Goal: Find specific page/section: Find specific page/section

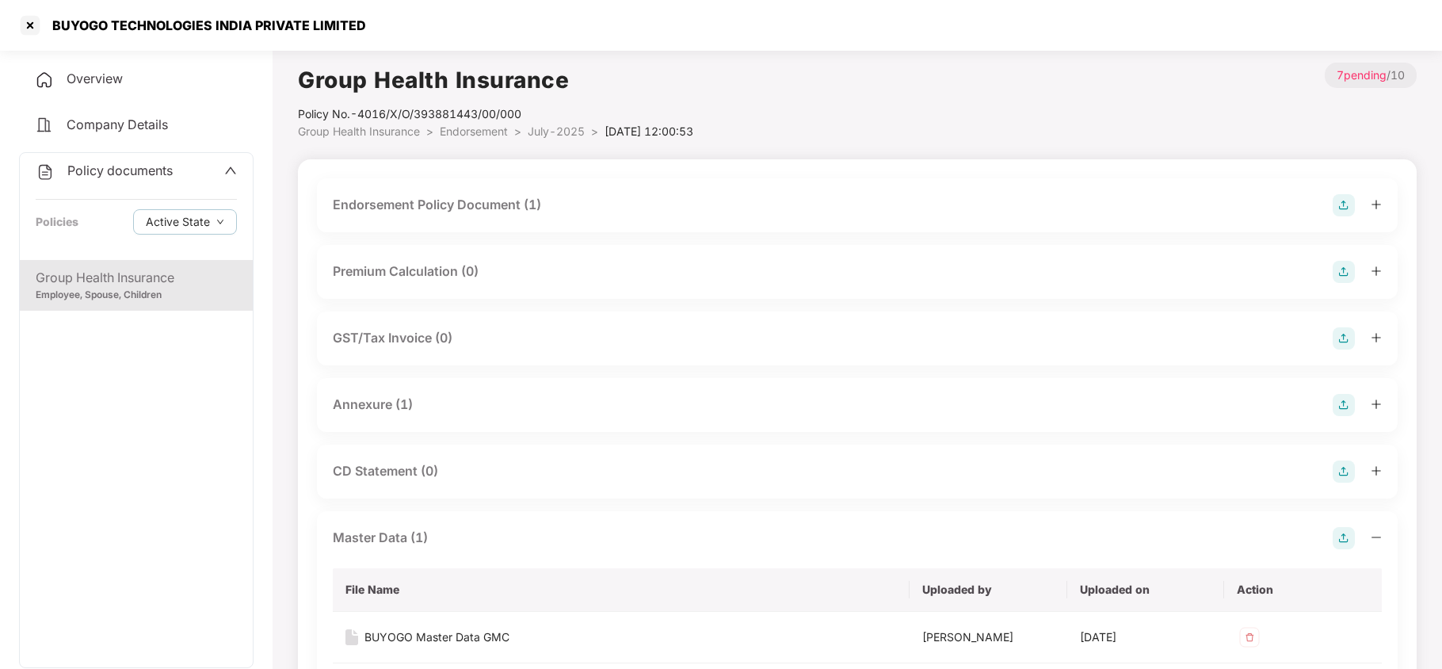
scroll to position [132, 0]
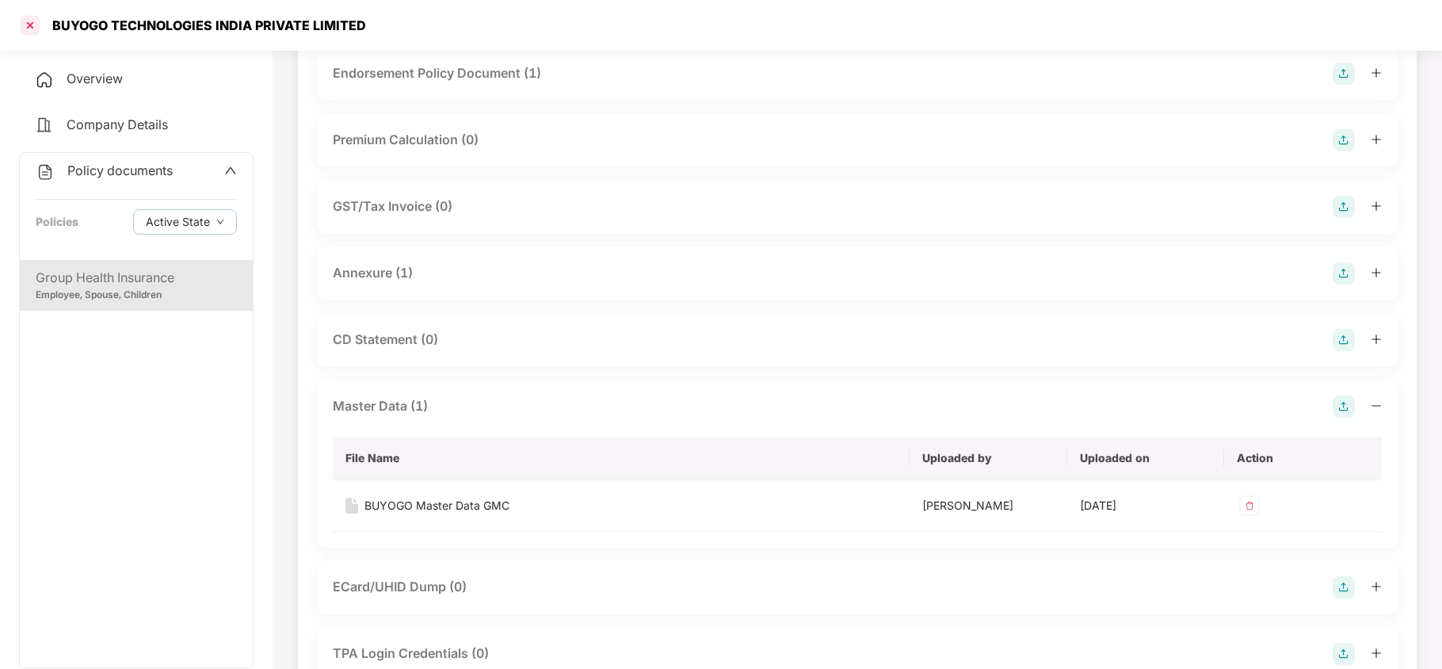
click at [38, 14] on div at bounding box center [29, 25] width 25 height 25
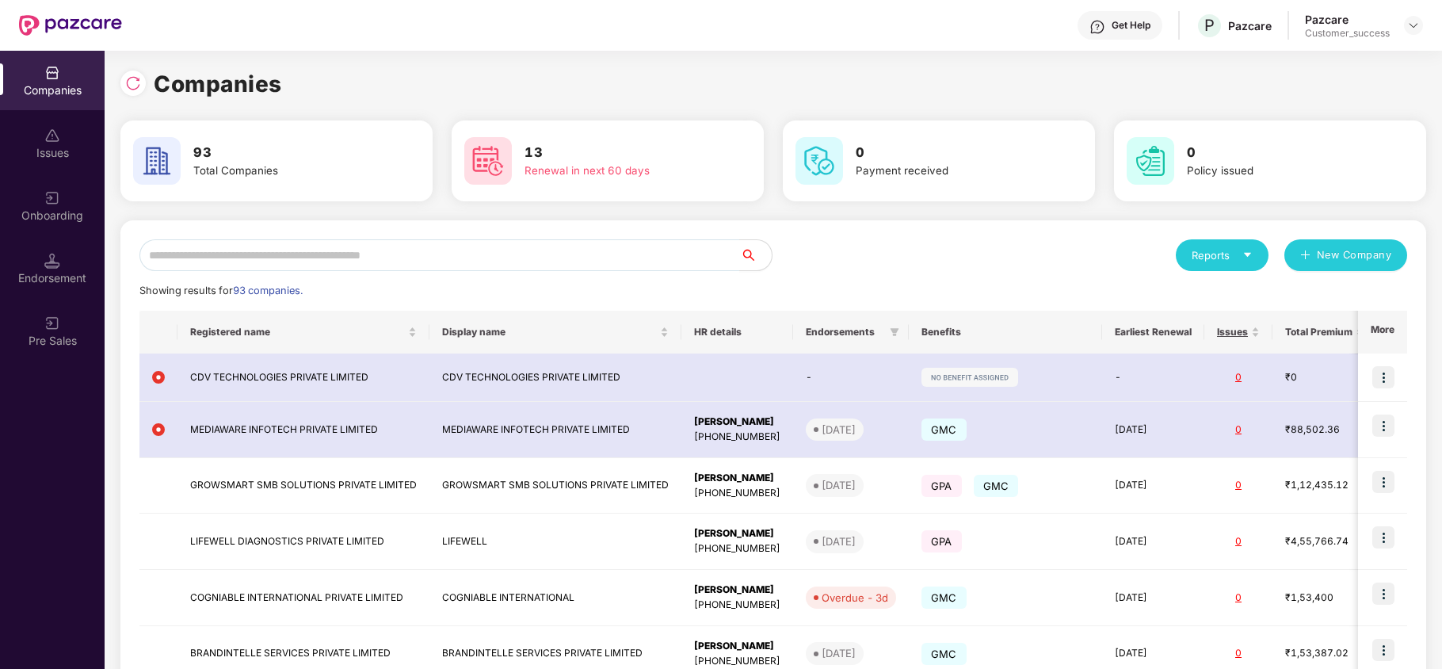
scroll to position [0, 0]
click at [341, 254] on input "text" at bounding box center [439, 255] width 601 height 32
click at [139, 89] on img at bounding box center [133, 83] width 16 height 16
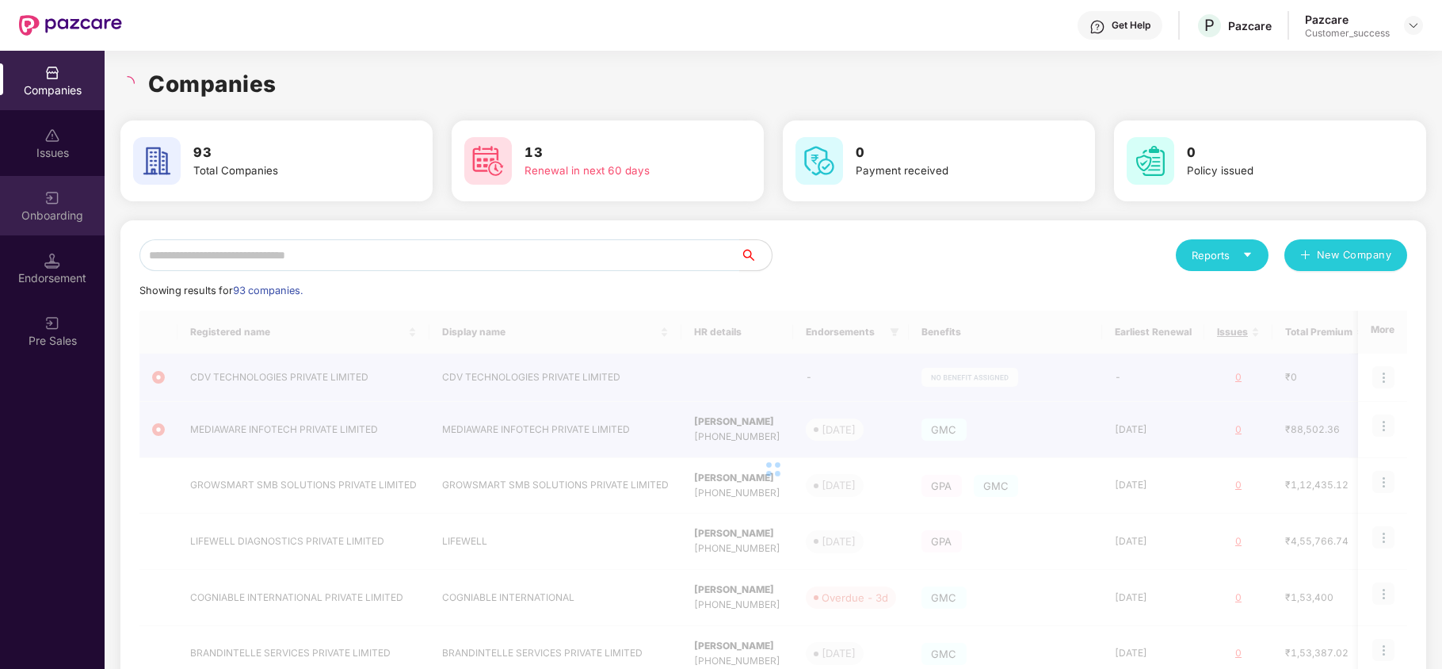
click at [57, 235] on div "Onboarding" at bounding box center [52, 205] width 105 height 59
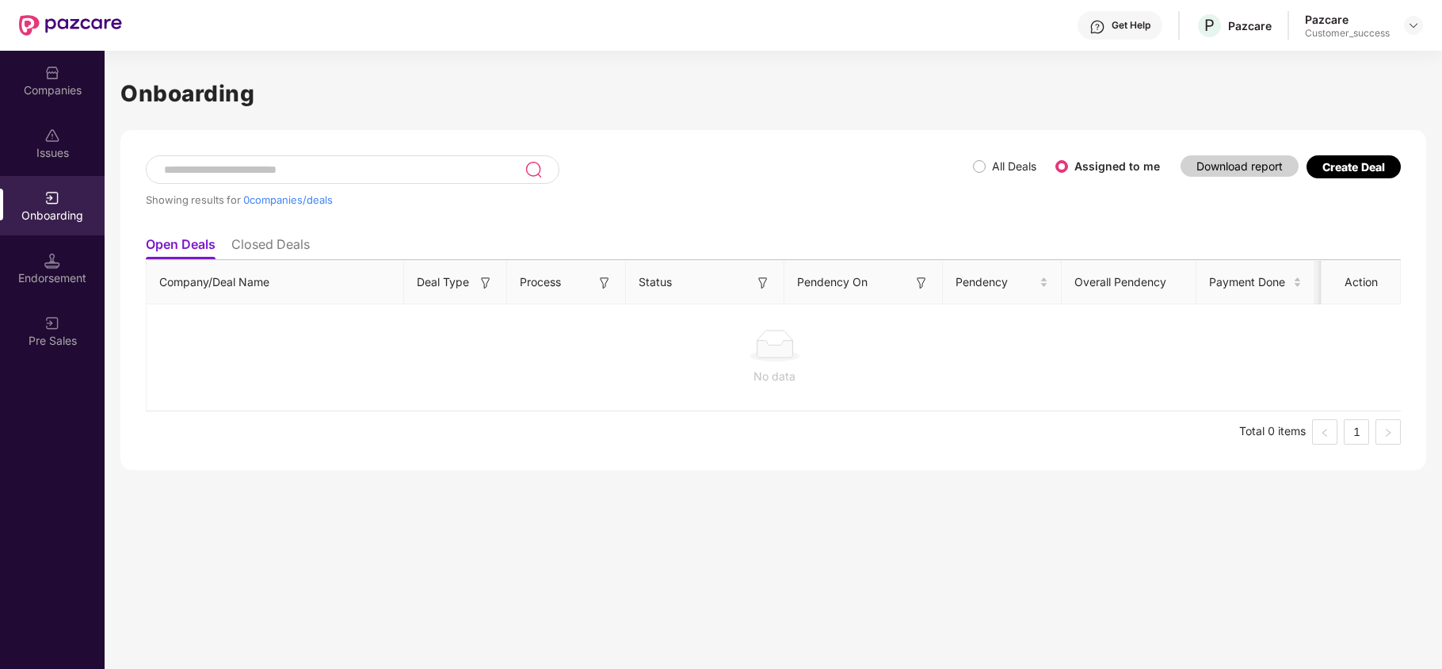
click at [62, 100] on div "Companies" at bounding box center [52, 80] width 105 height 59
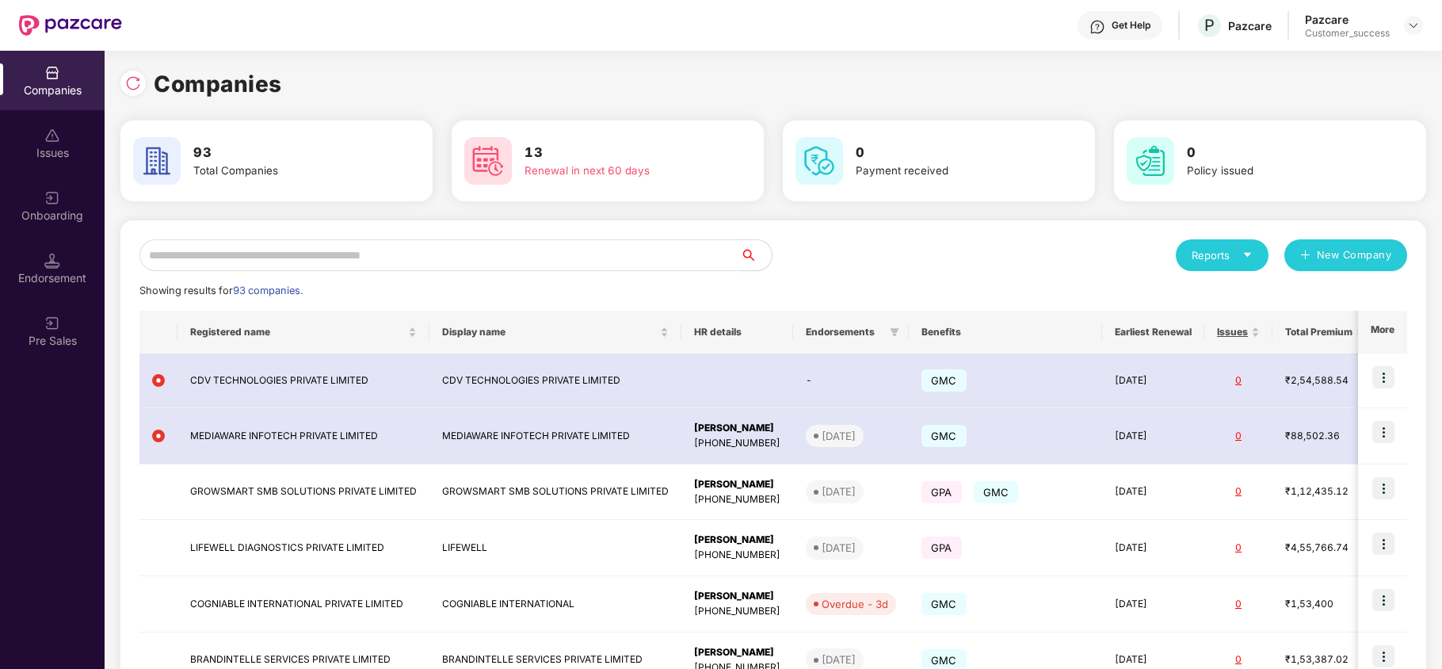
click at [195, 258] on input "text" at bounding box center [439, 255] width 601 height 32
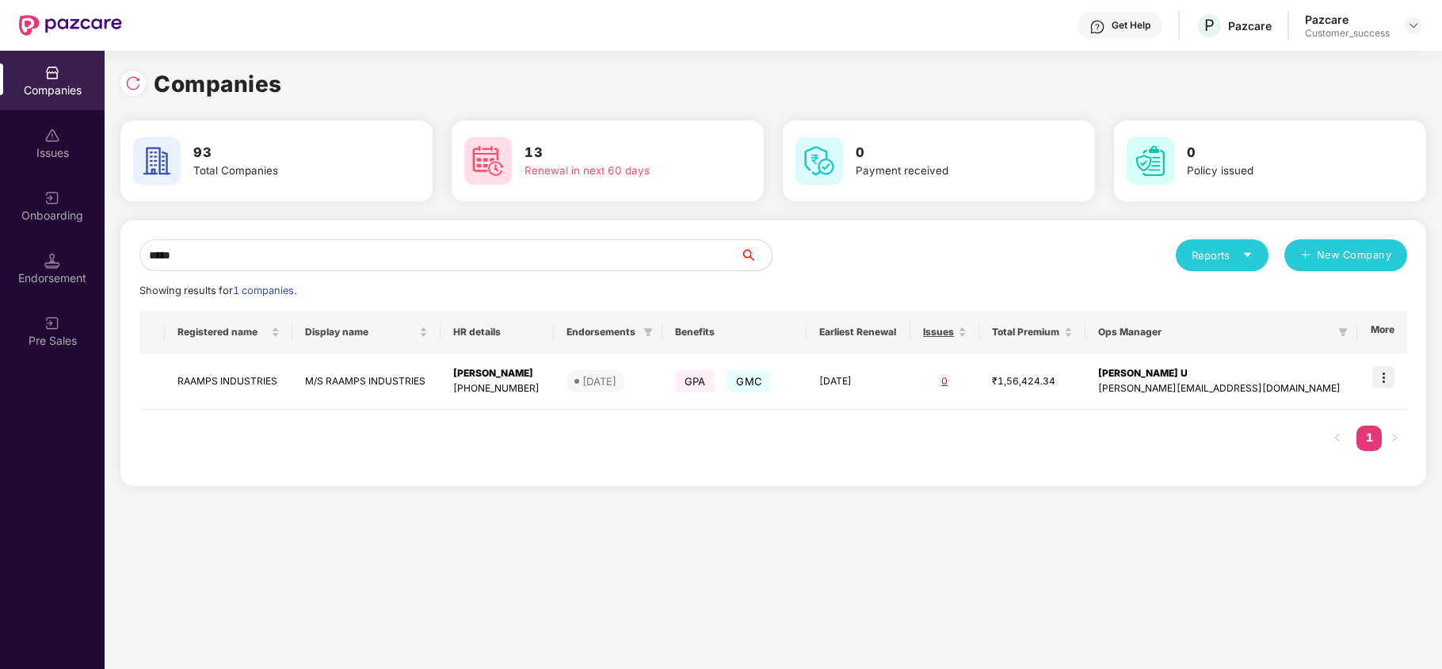
click at [285, 242] on input "*****" at bounding box center [439, 255] width 601 height 32
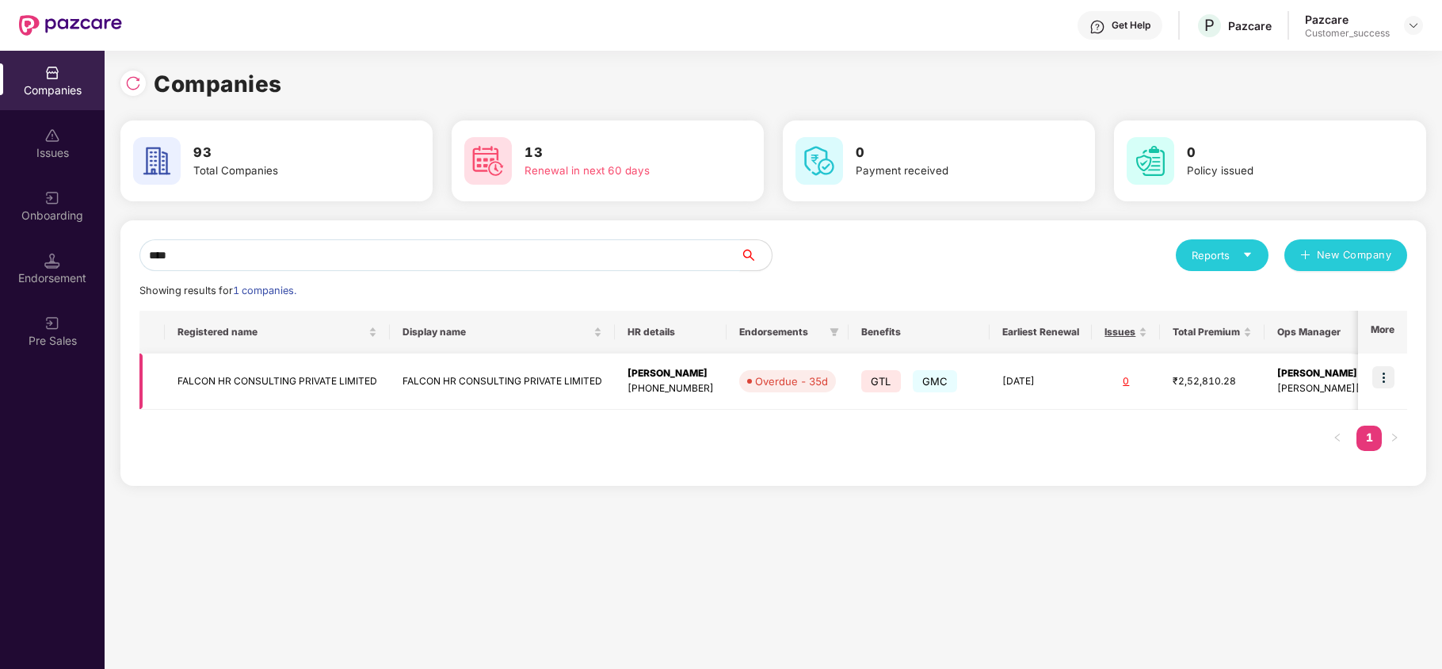
type input "****"
click at [1387, 378] on img at bounding box center [1384, 377] width 22 height 22
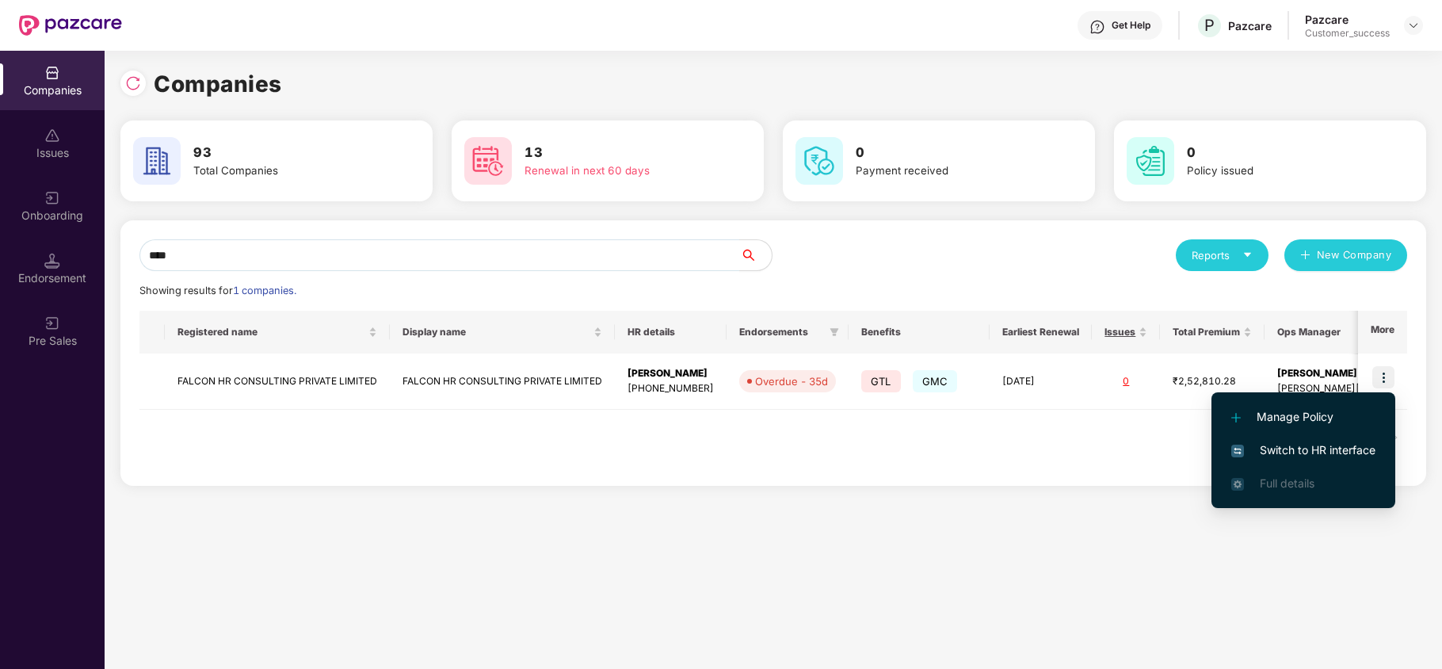
click at [1322, 454] on span "Switch to HR interface" at bounding box center [1303, 449] width 144 height 17
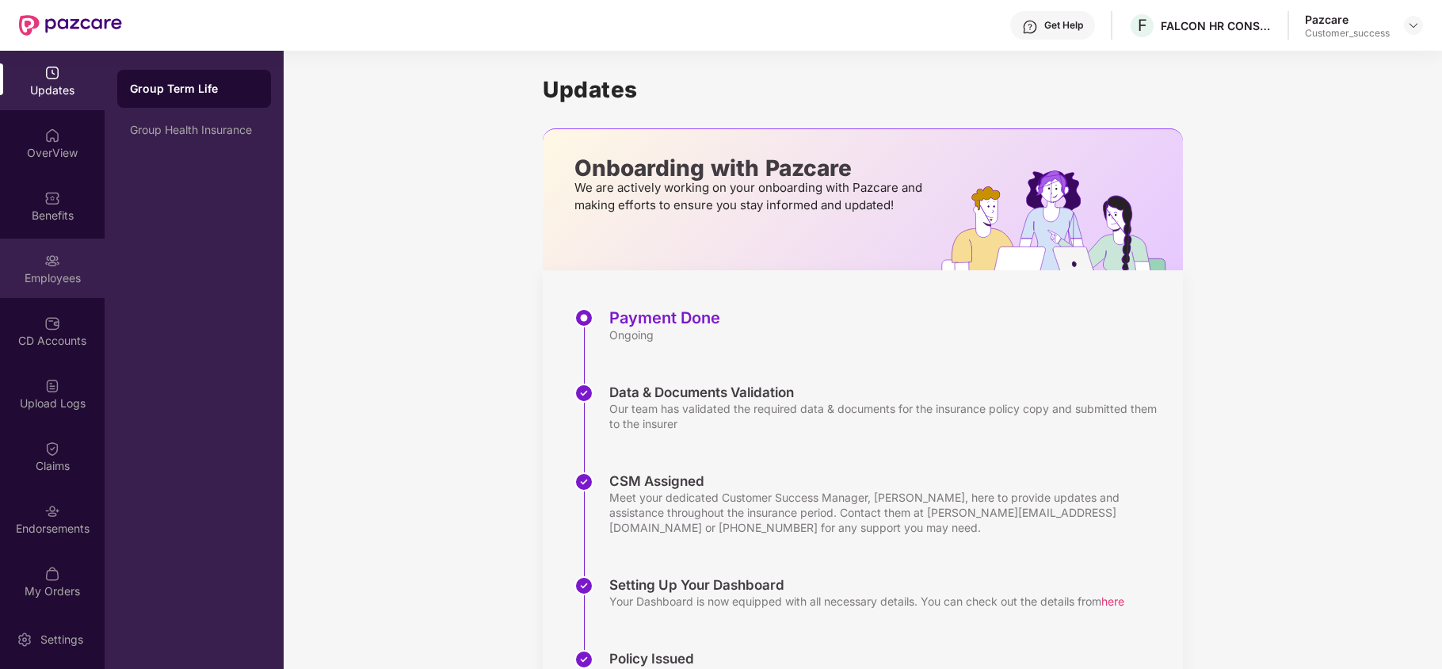
click at [62, 247] on div "Employees" at bounding box center [52, 268] width 105 height 59
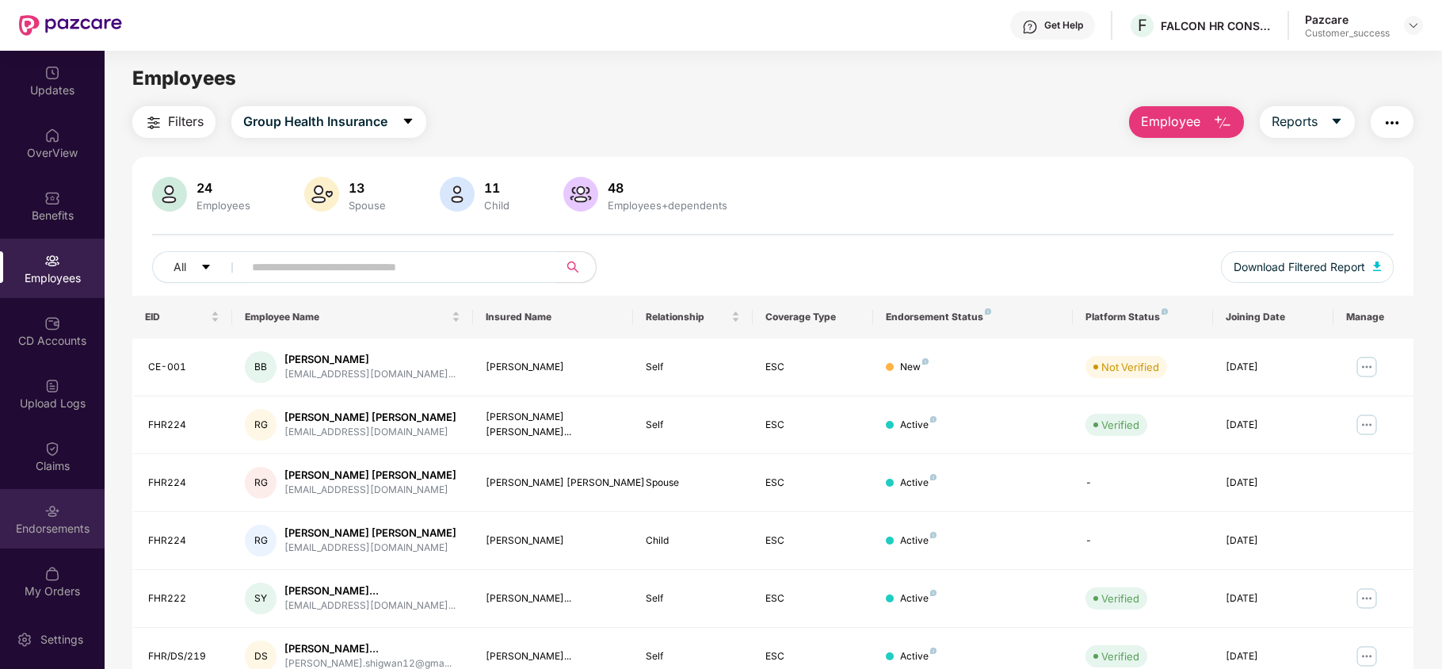
click at [35, 507] on div "Endorsements" at bounding box center [52, 518] width 105 height 59
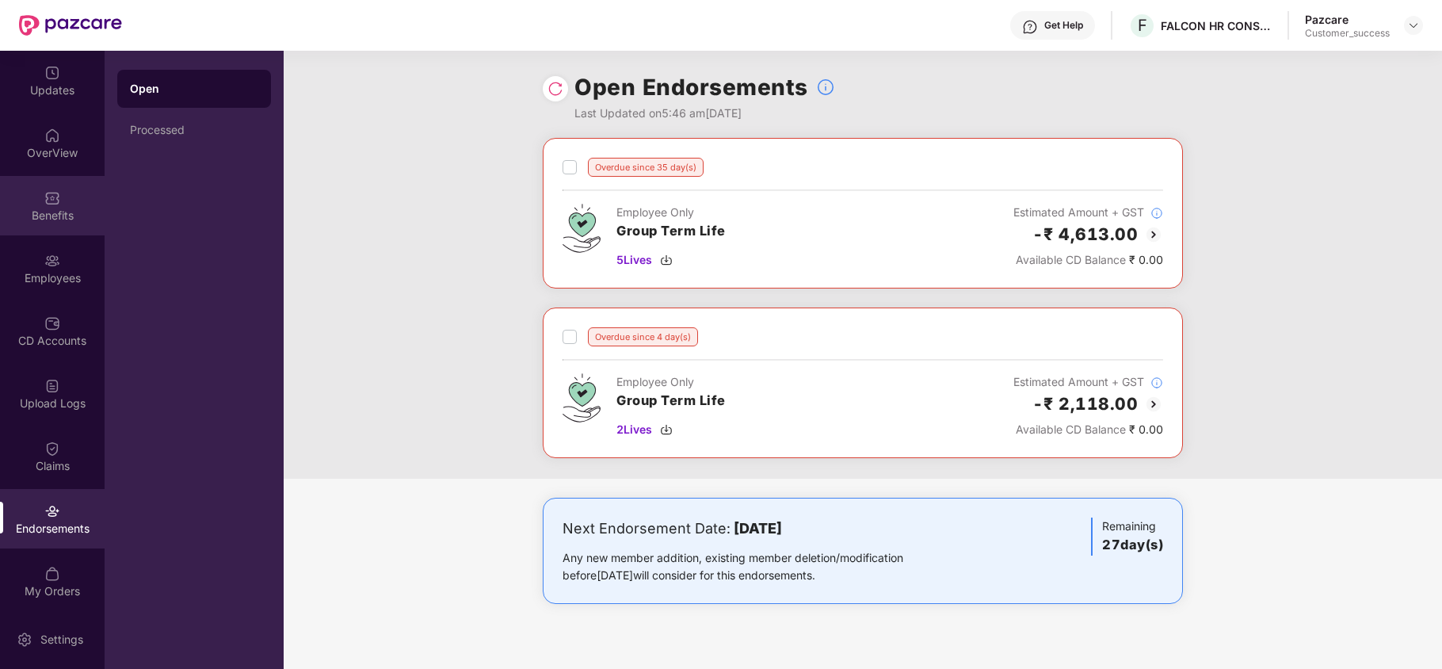
click at [54, 200] on img at bounding box center [52, 198] width 16 height 16
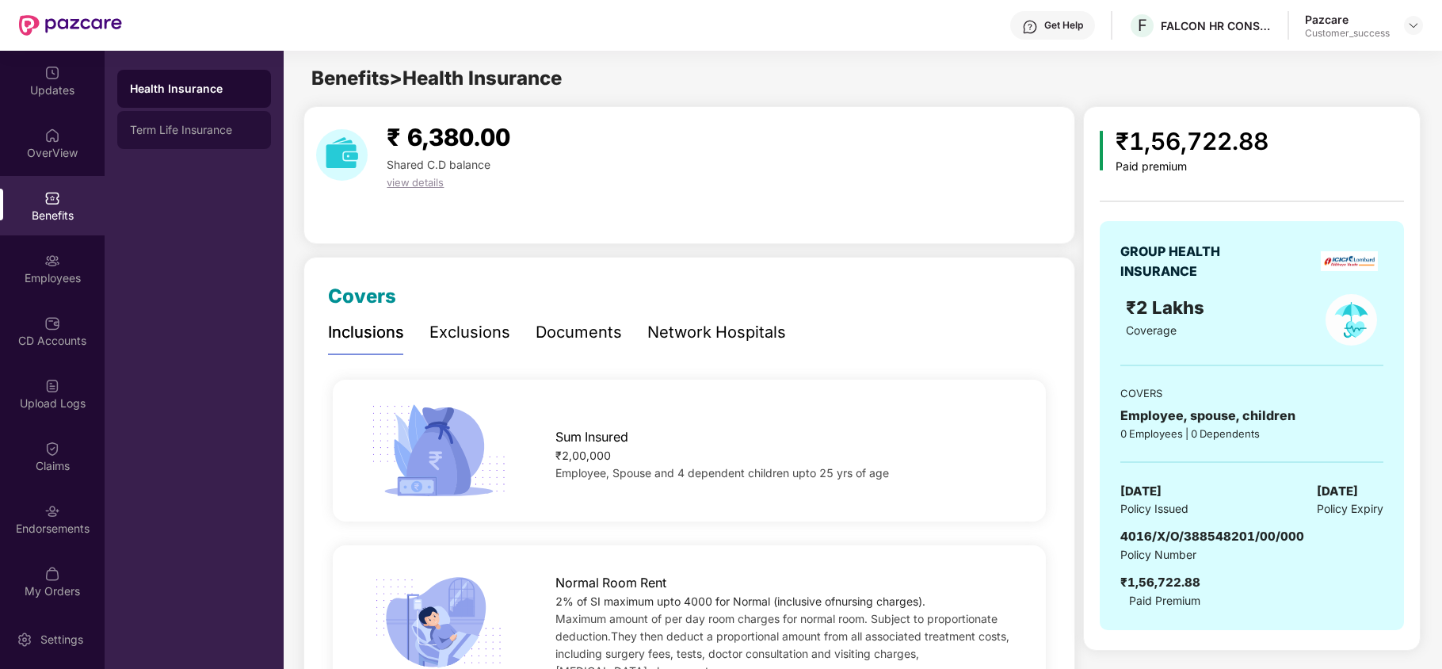
click at [226, 125] on div "Term Life Insurance" at bounding box center [194, 130] width 128 height 13
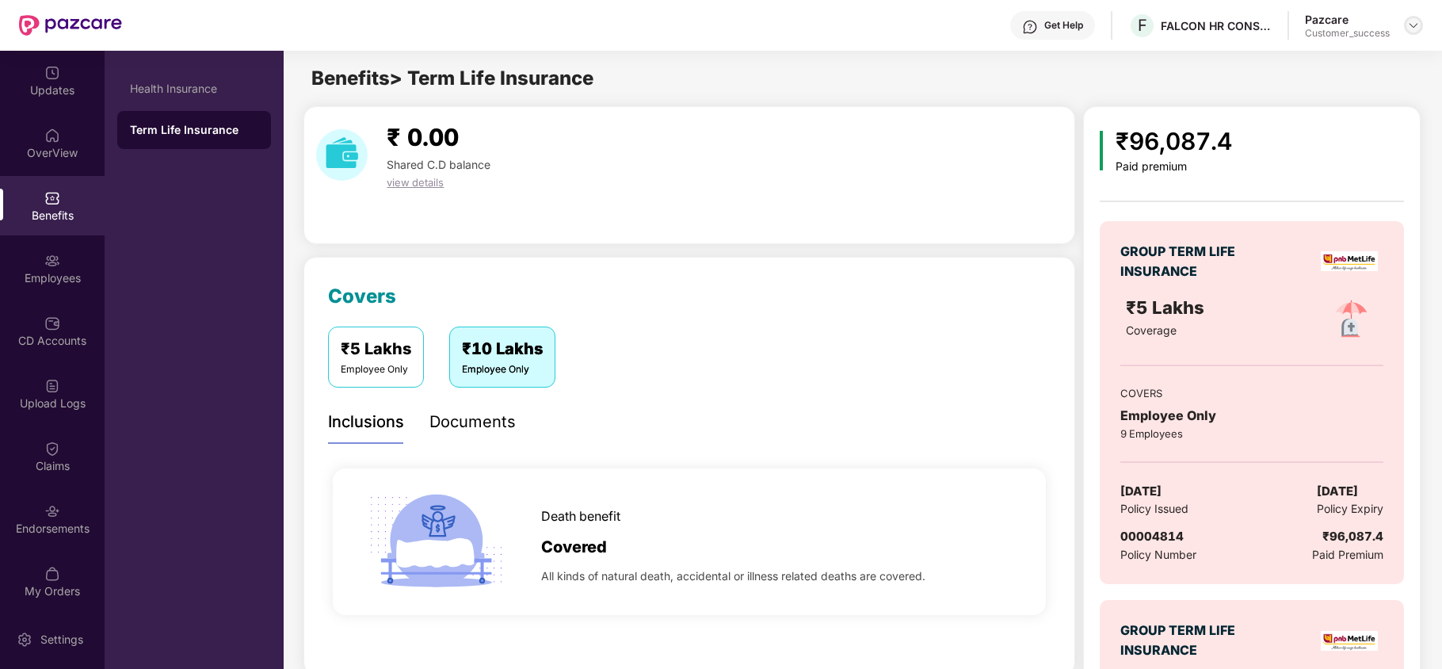
click at [1412, 23] on img at bounding box center [1413, 25] width 13 height 13
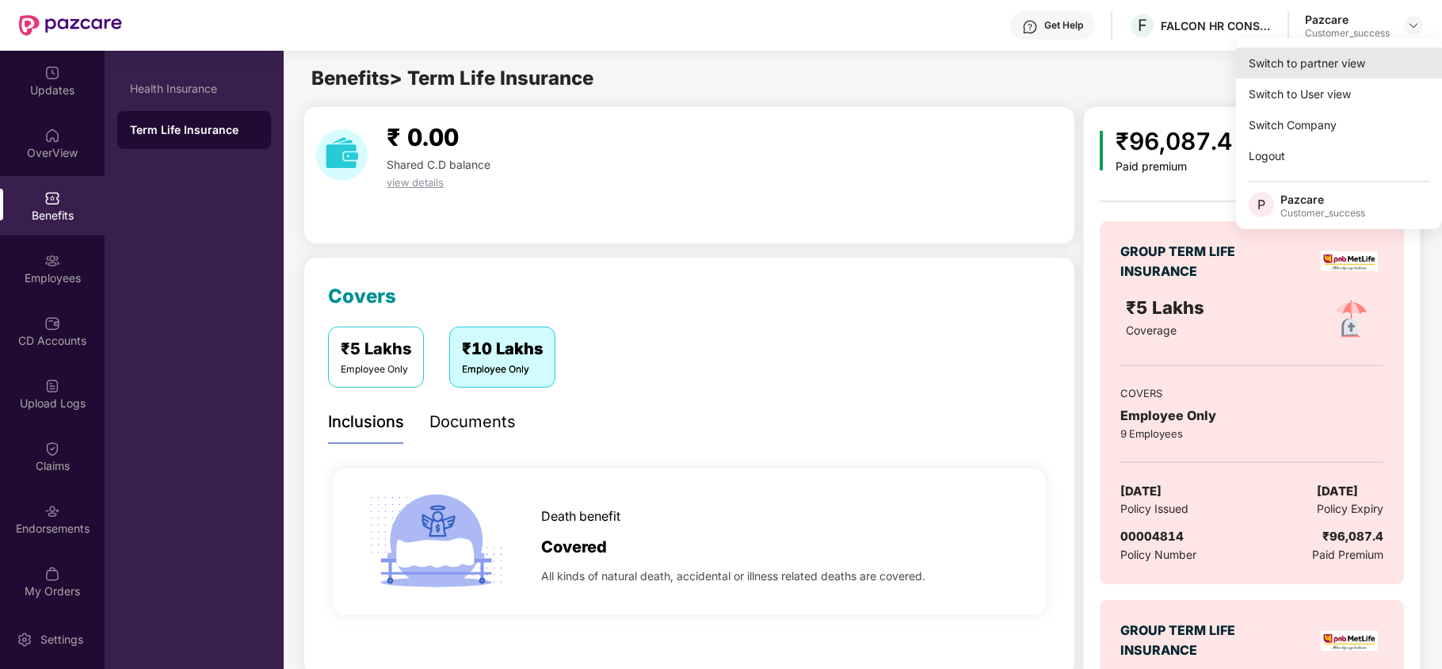
click at [1338, 54] on div "Switch to partner view" at bounding box center [1339, 63] width 206 height 31
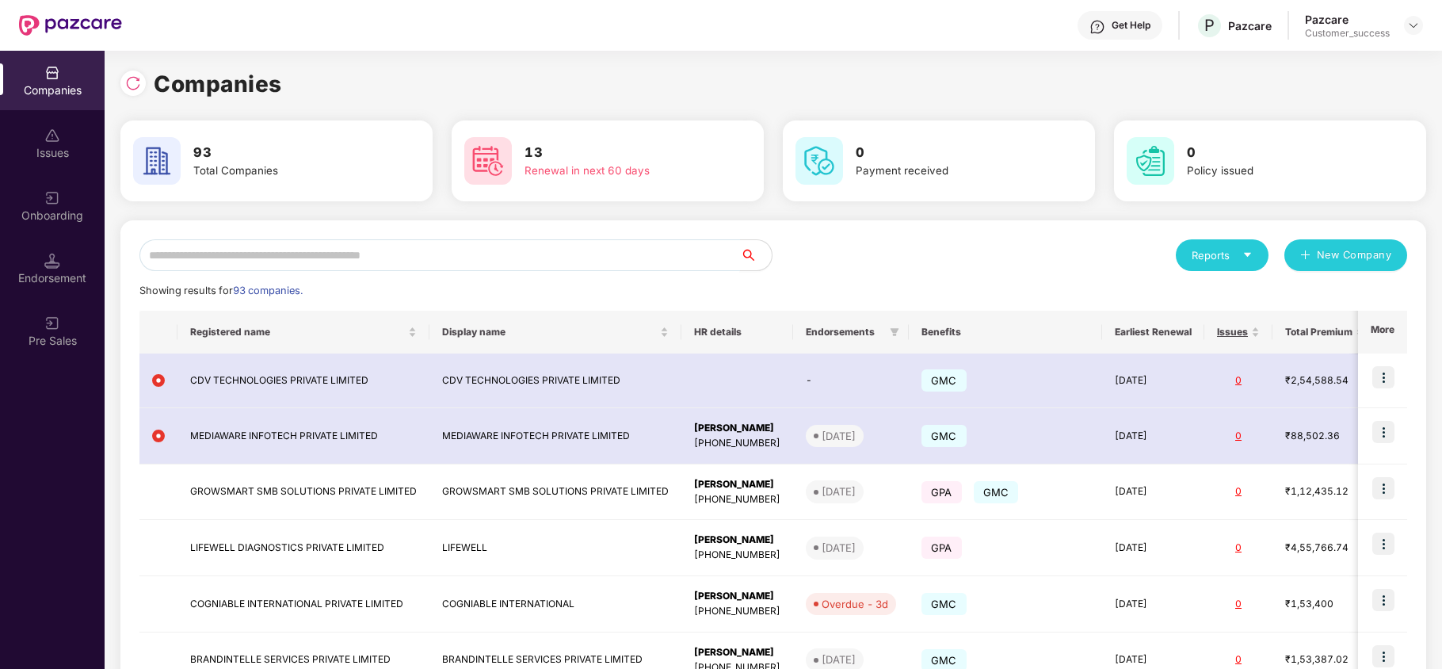
click at [559, 254] on input "text" at bounding box center [439, 255] width 601 height 32
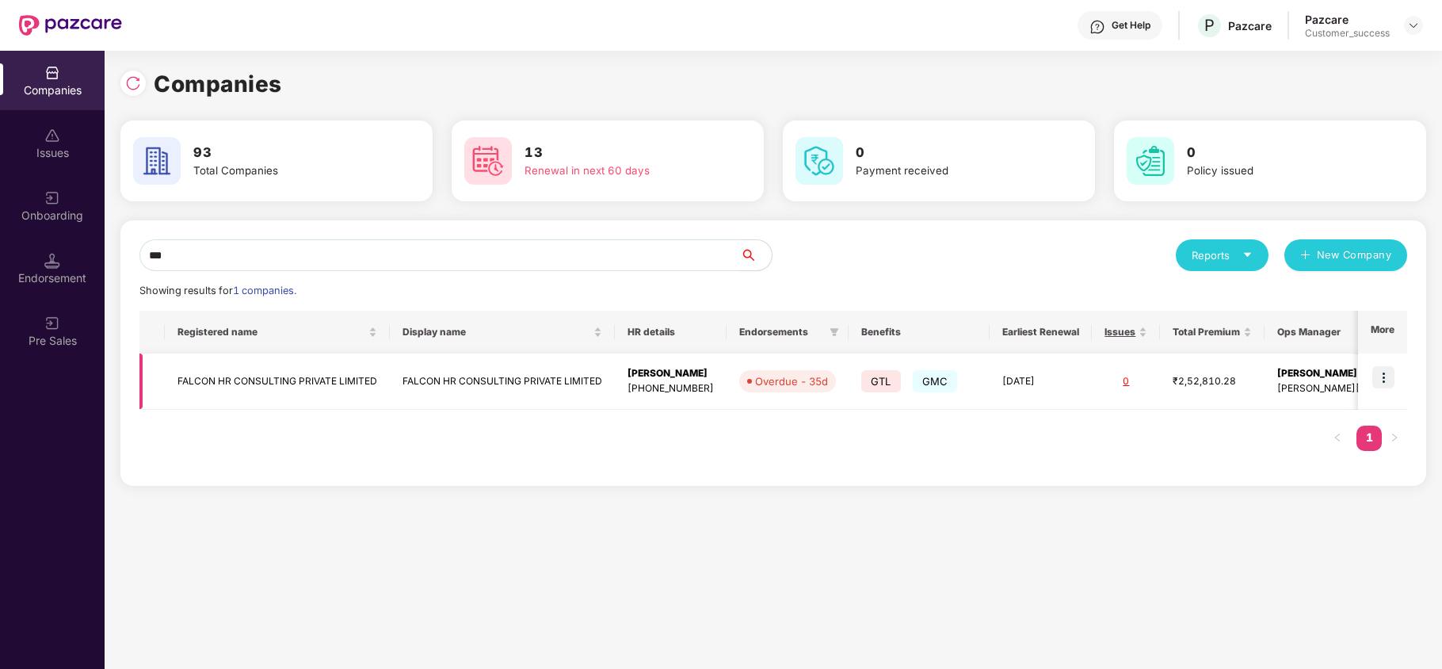
type input "***"
click at [315, 390] on td "FALCON HR CONSULTING PRIVATE LIMITED" at bounding box center [277, 381] width 225 height 56
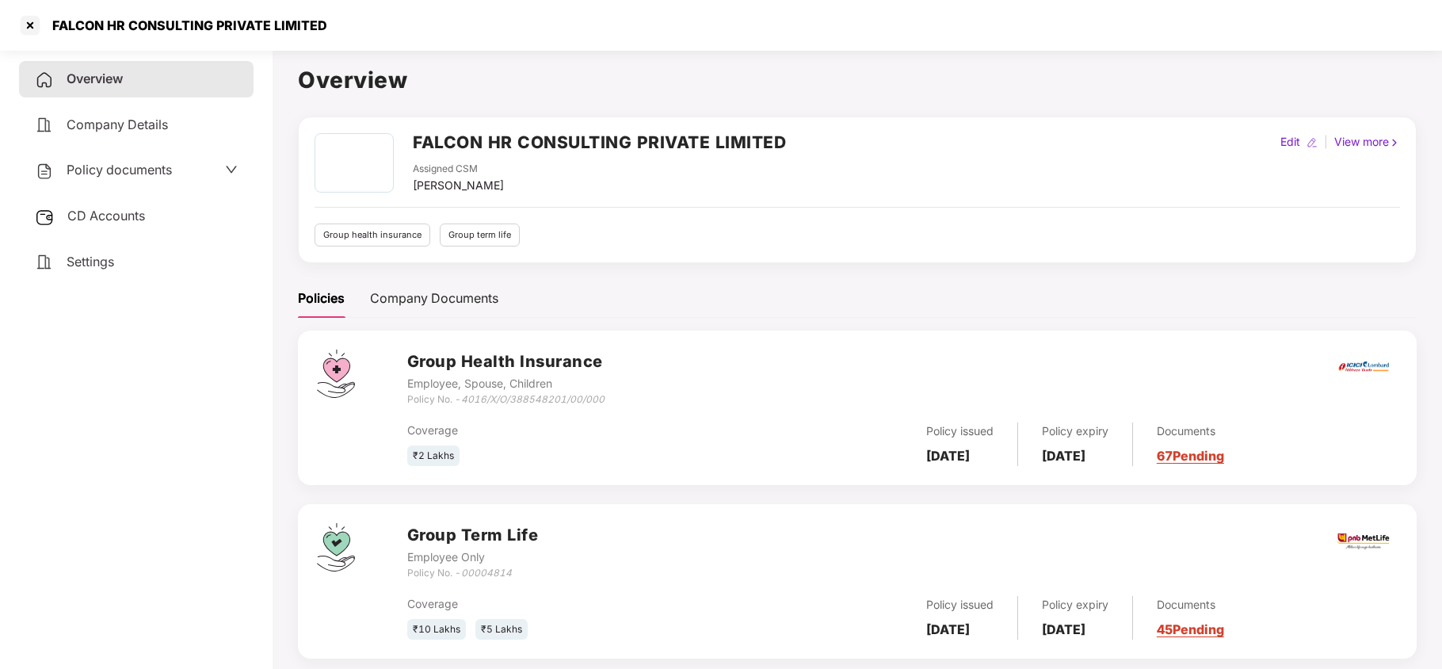
click at [143, 175] on span "Policy documents" at bounding box center [119, 170] width 105 height 16
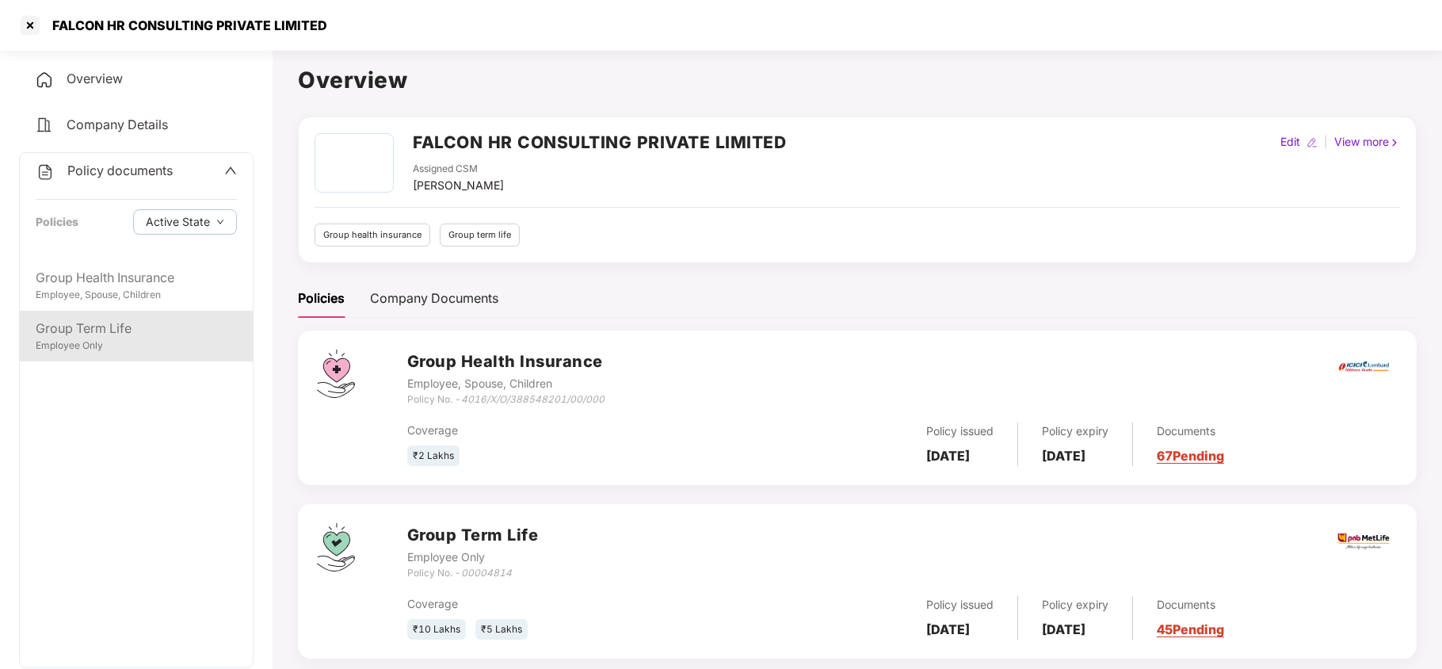
click at [109, 343] on div "Employee Only" at bounding box center [136, 345] width 201 height 15
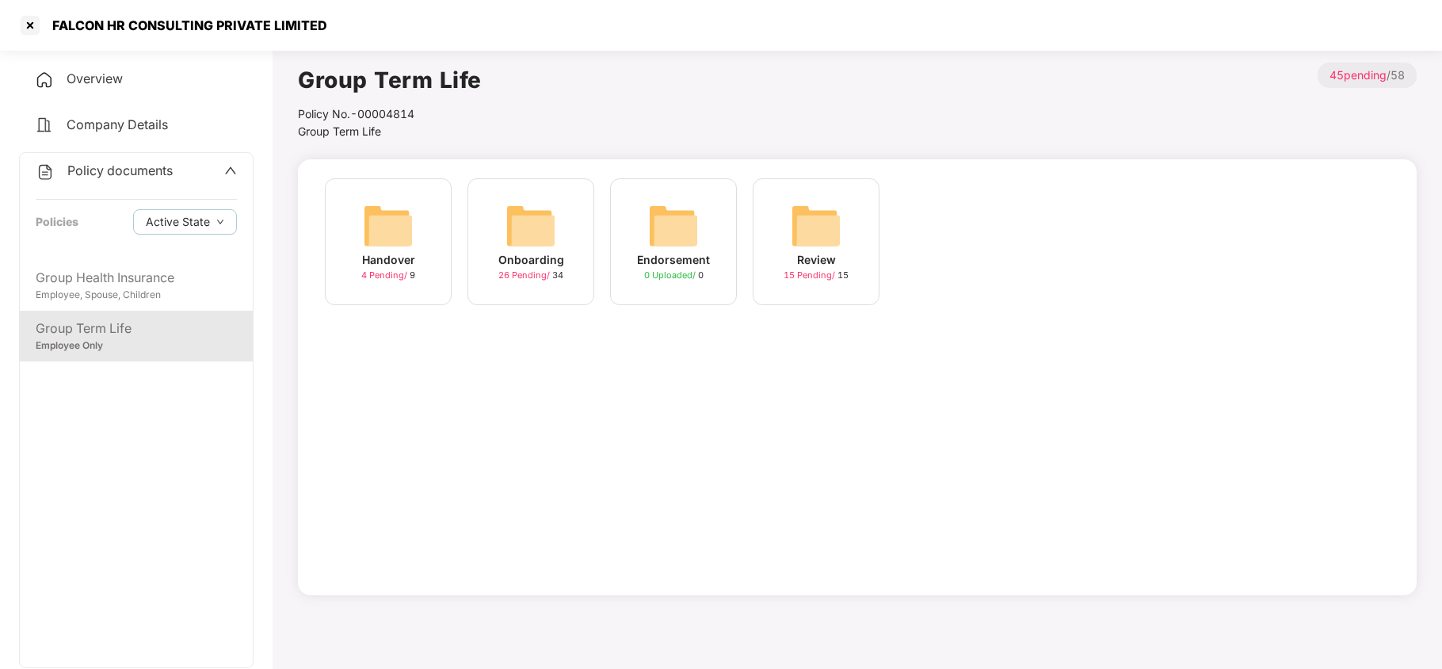
click at [540, 223] on img at bounding box center [531, 225] width 51 height 51
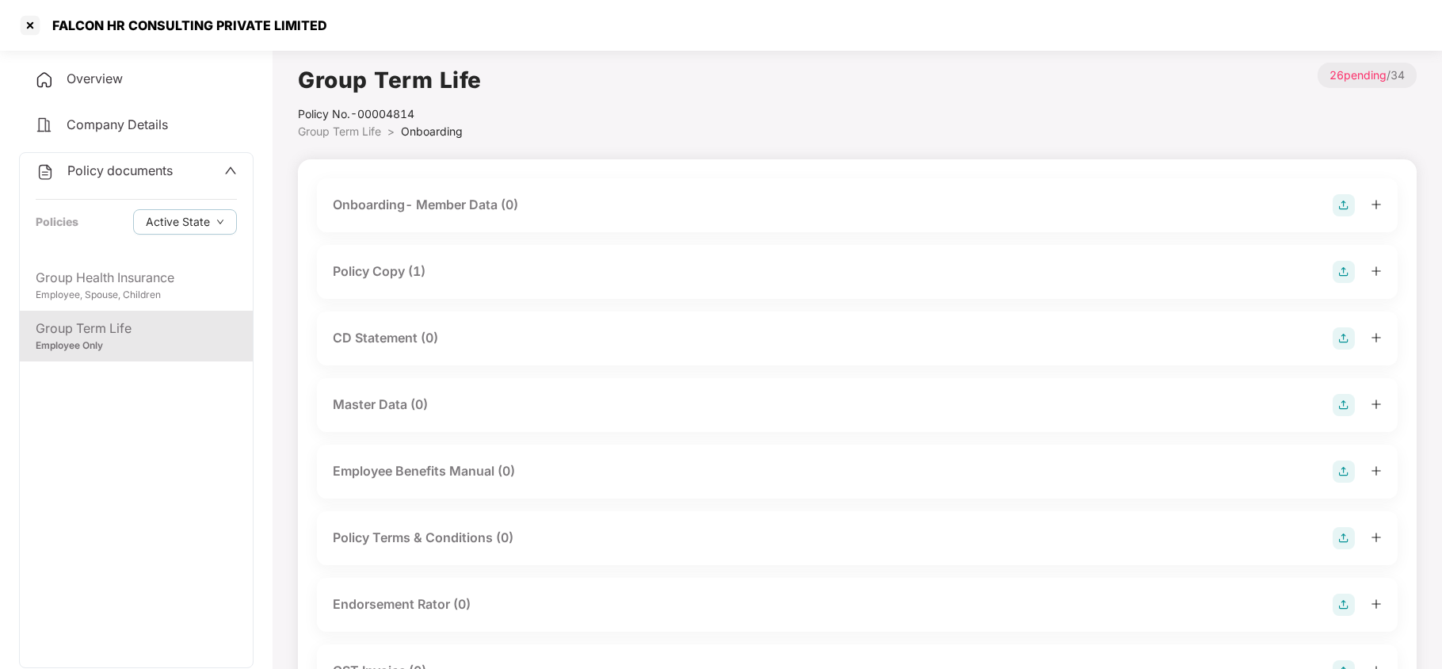
click at [458, 339] on div "CD Statement (0)" at bounding box center [857, 338] width 1049 height 22
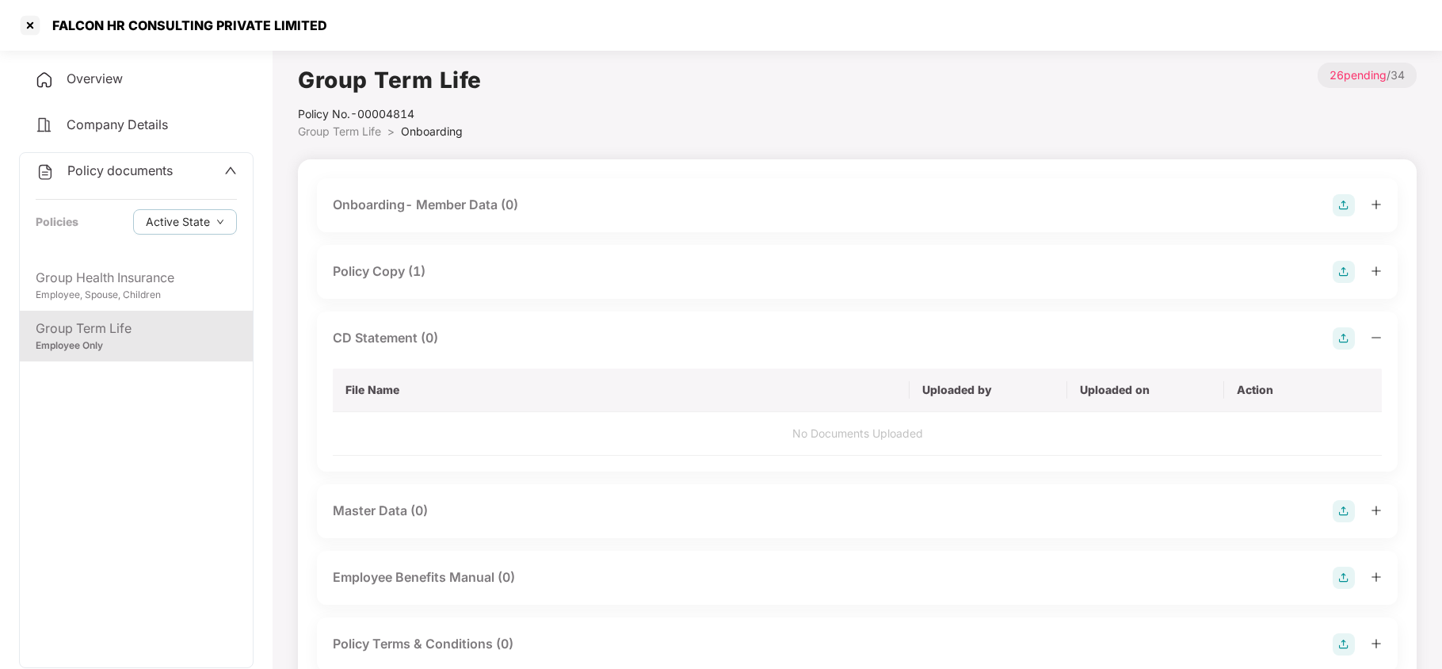
click at [458, 339] on div "CD Statement (0)" at bounding box center [857, 338] width 1049 height 22
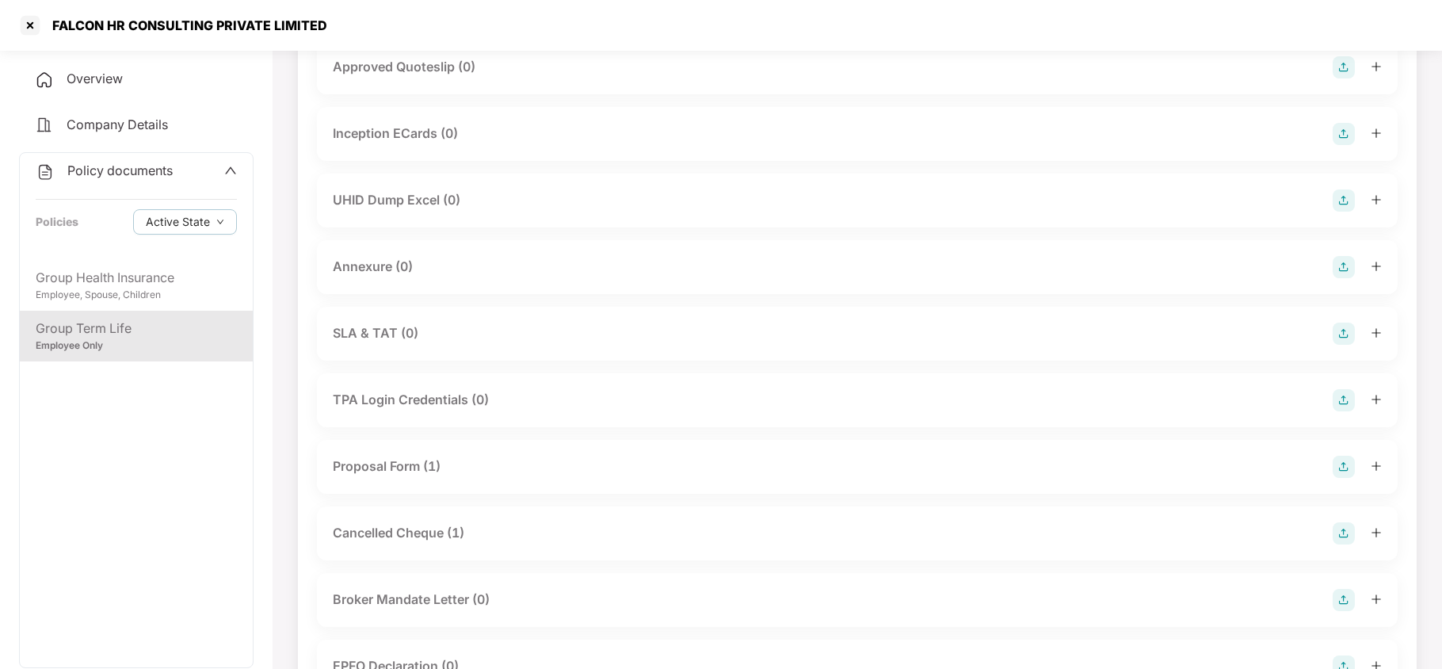
scroll to position [673, 0]
drag, startPoint x: 327, startPoint y: 16, endPoint x: 51, endPoint y: 17, distance: 276.6
click at [51, 17] on div "FALCON HR CONSULTING PRIVATE LIMITED" at bounding box center [721, 25] width 1442 height 51
copy div "FALCON HR CONSULTING PRIVATE LIMITED"
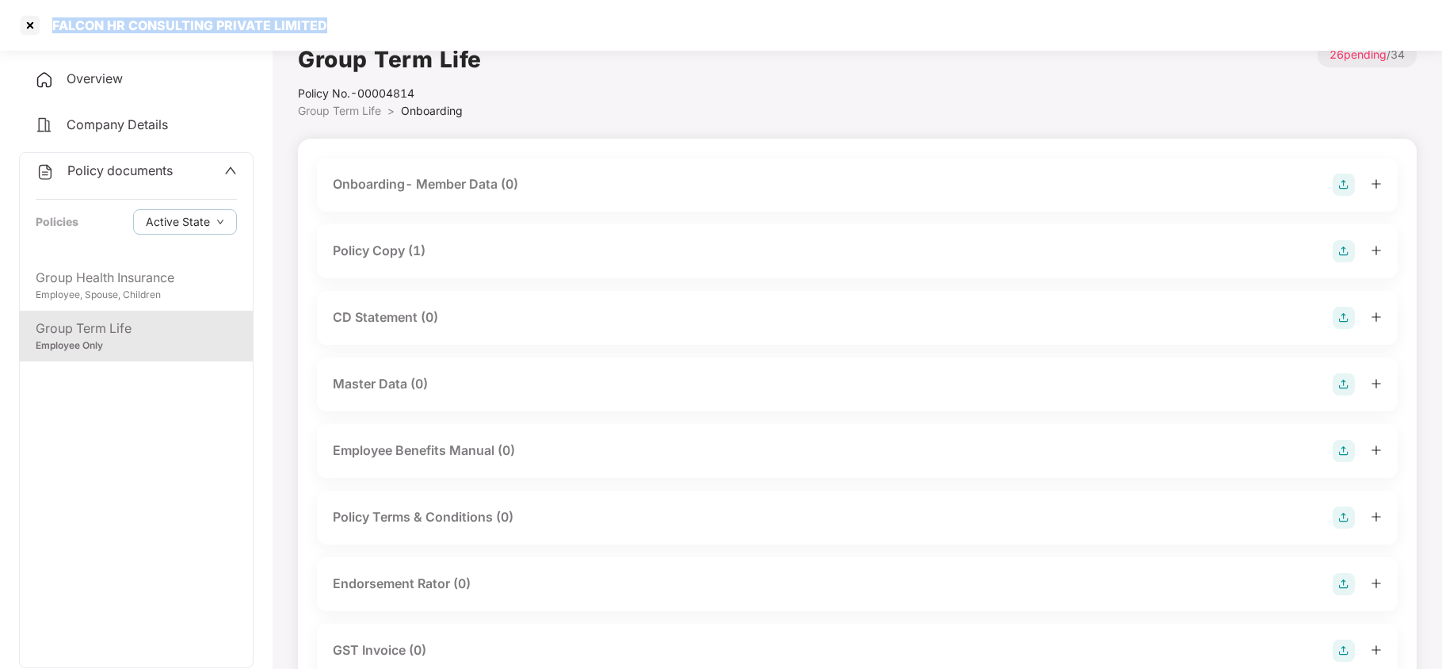
scroll to position [0, 0]
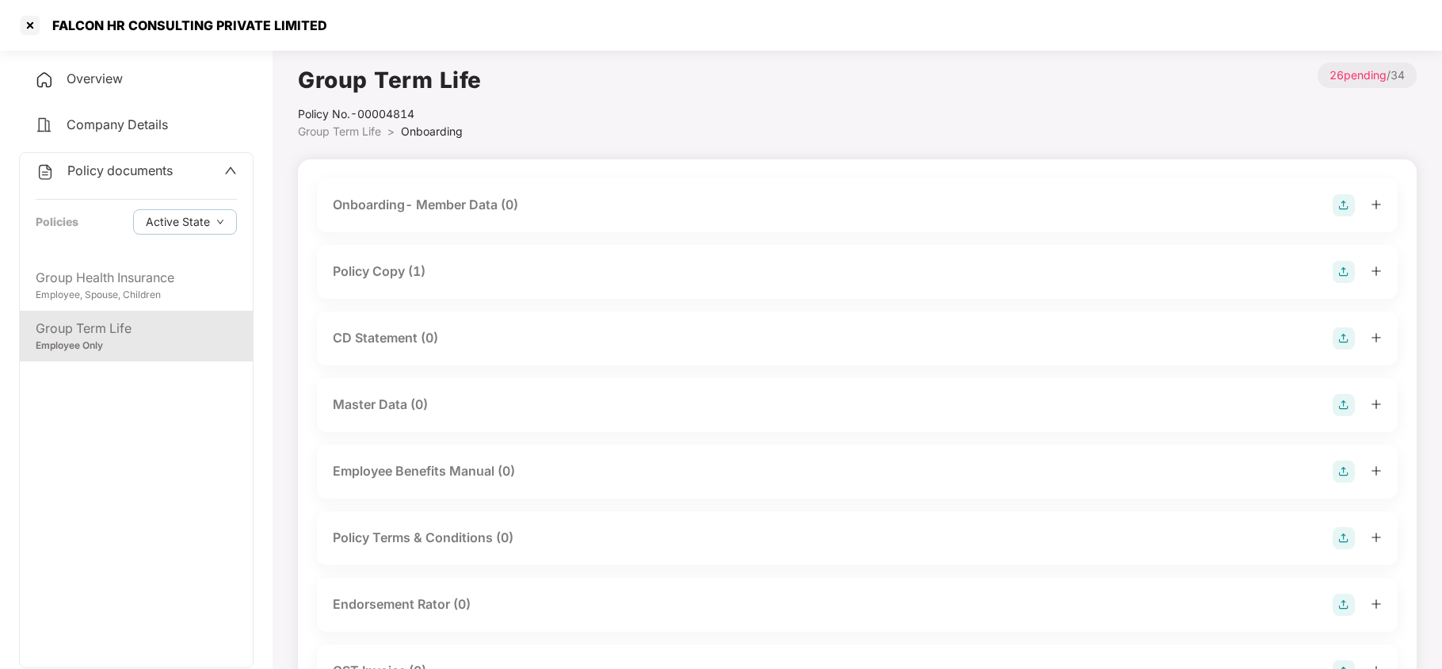
click at [109, 84] on span "Overview" at bounding box center [95, 79] width 56 height 16
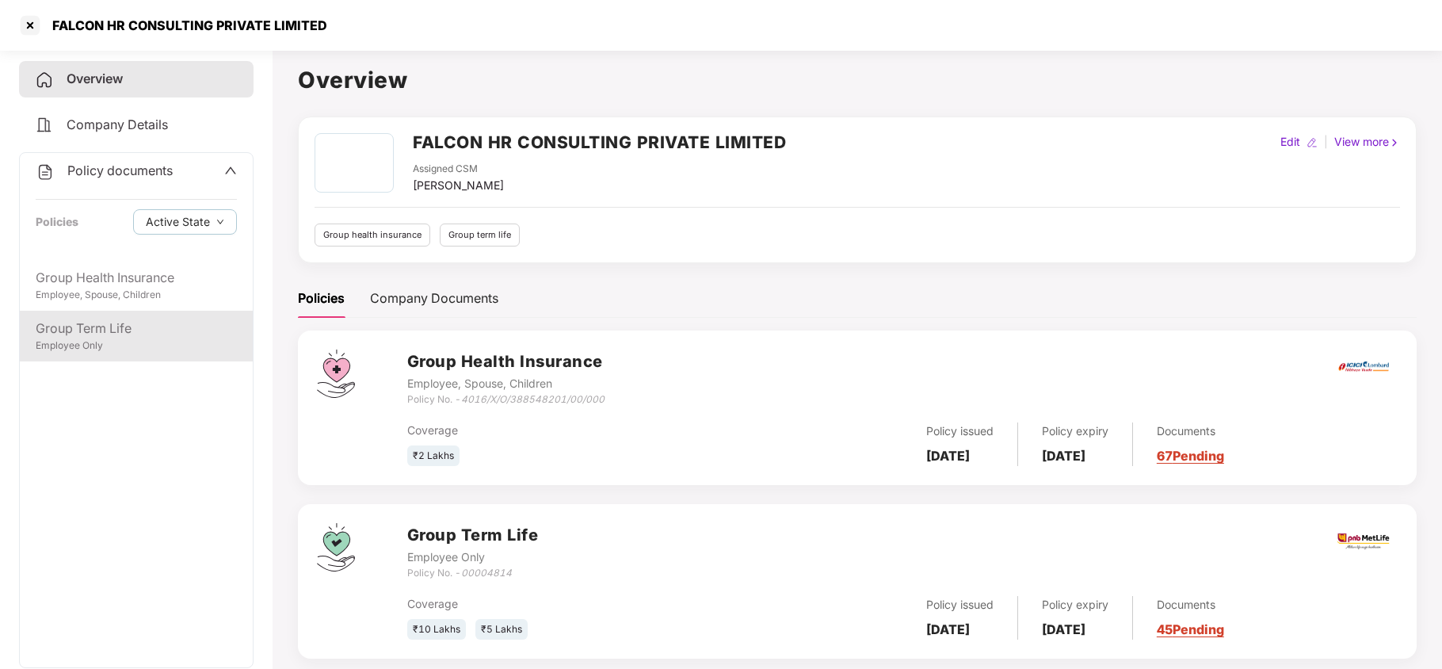
click at [102, 347] on div "Employee Only" at bounding box center [136, 345] width 201 height 15
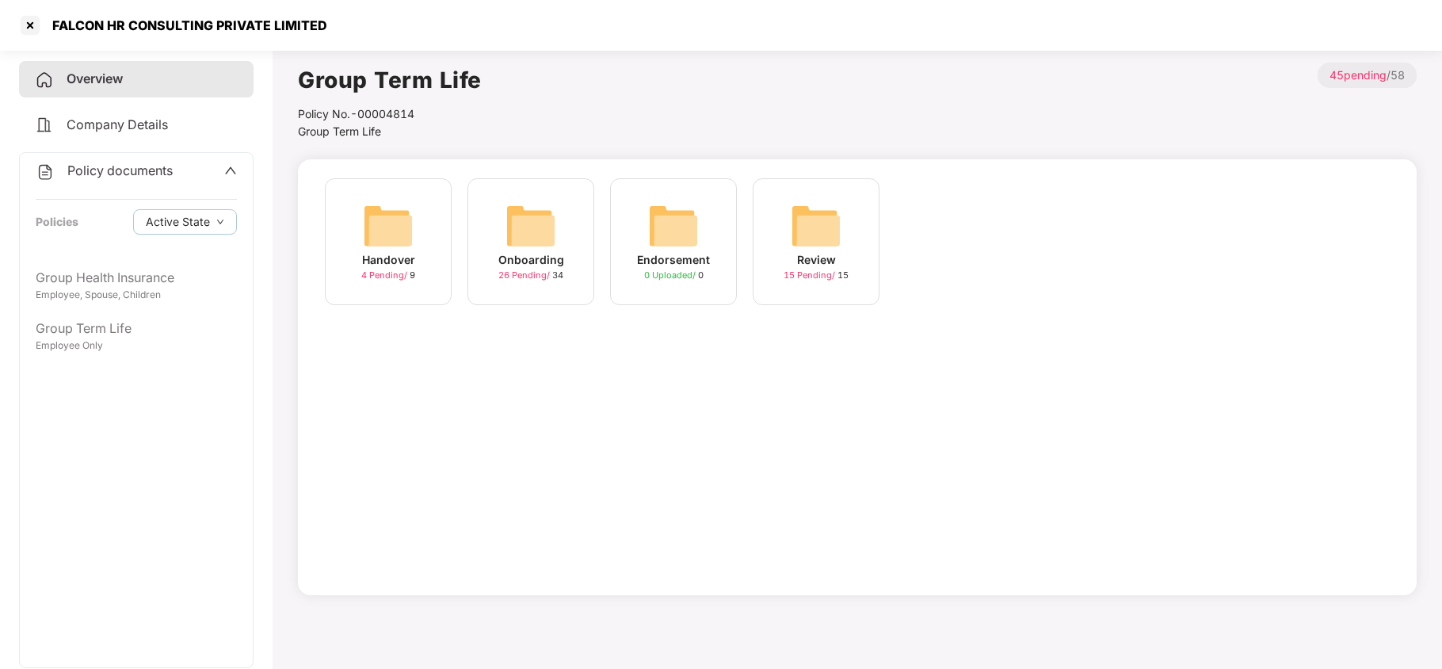
click at [547, 227] on img at bounding box center [531, 225] width 51 height 51
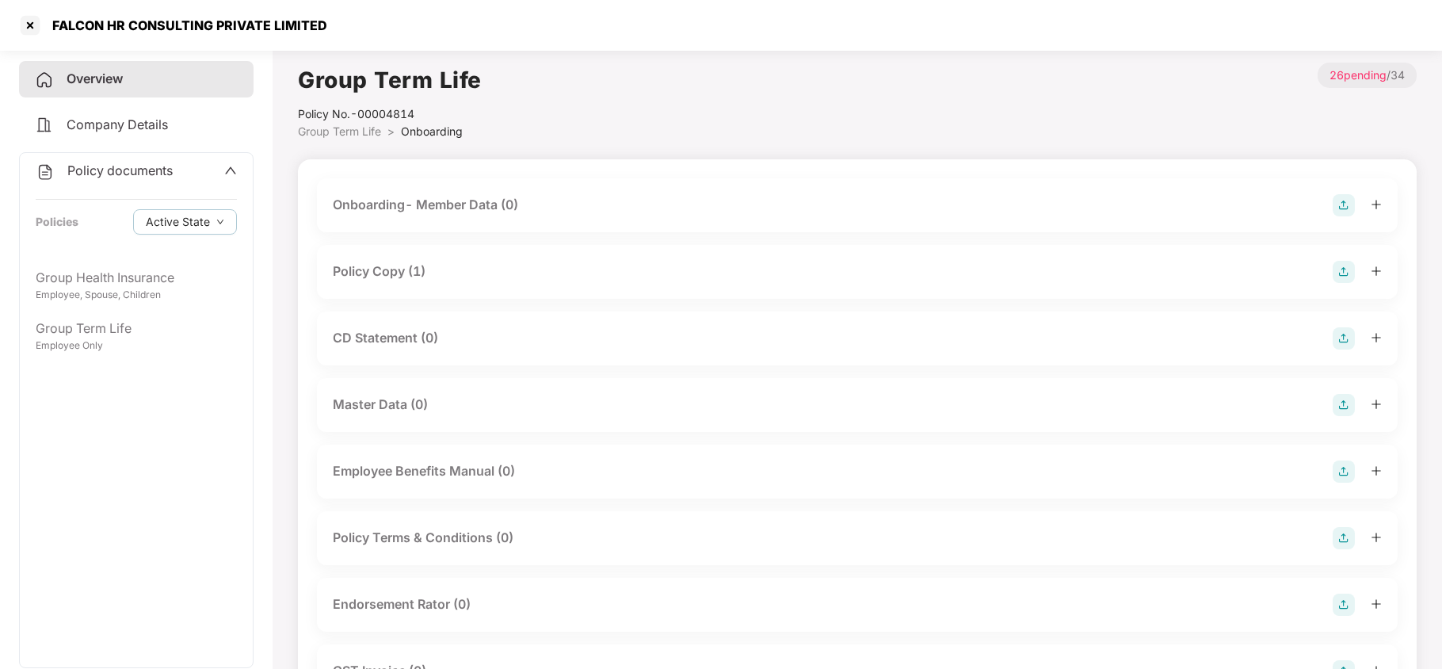
click at [441, 274] on div "Policy Copy (1)" at bounding box center [857, 272] width 1049 height 22
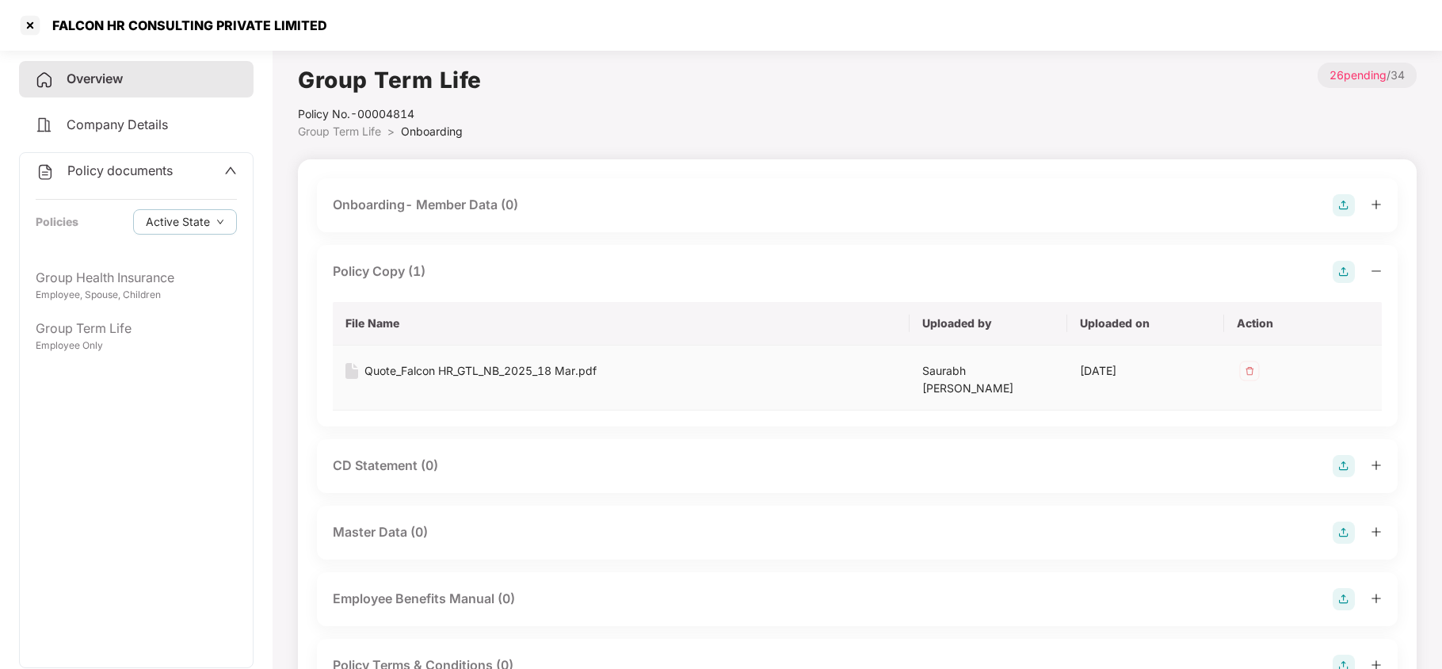
click at [580, 371] on div "Quote_Falcon HR_GTL_NB_2025_18 Mar.pdf" at bounding box center [481, 370] width 232 height 17
click at [32, 25] on div at bounding box center [29, 25] width 25 height 25
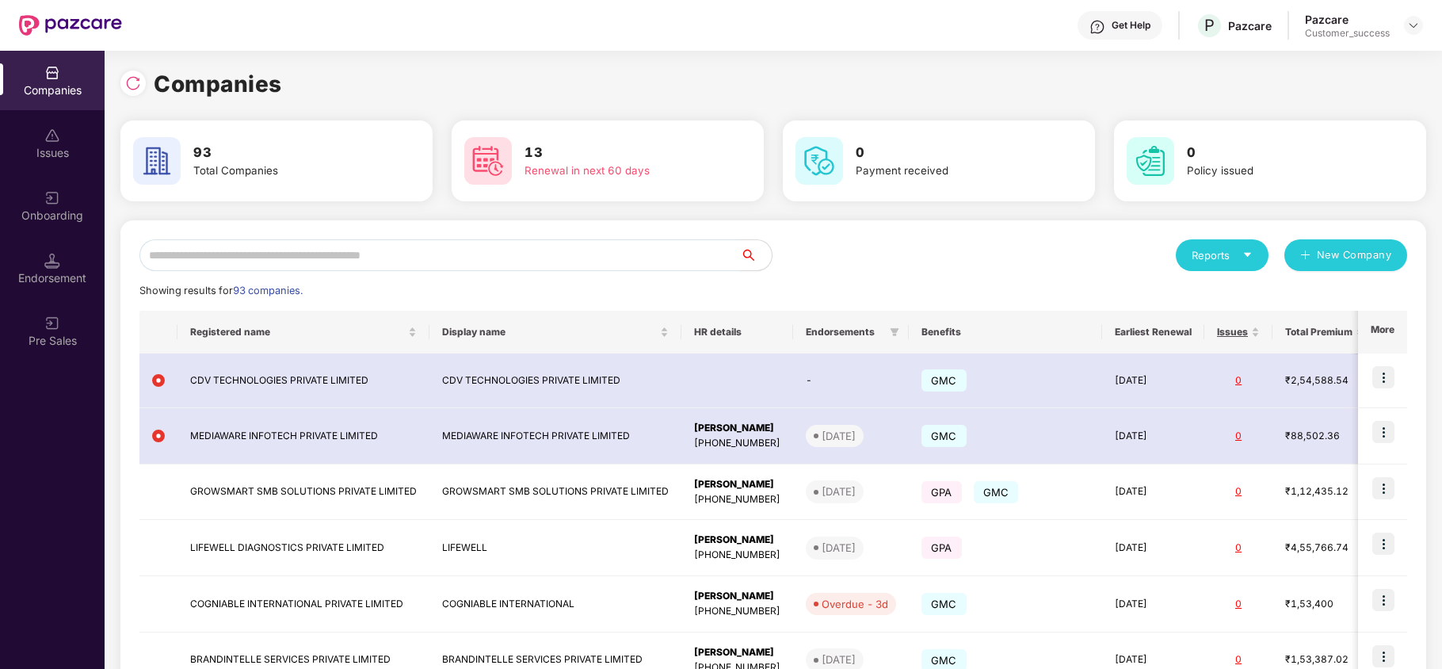
click at [295, 248] on input "text" at bounding box center [439, 255] width 601 height 32
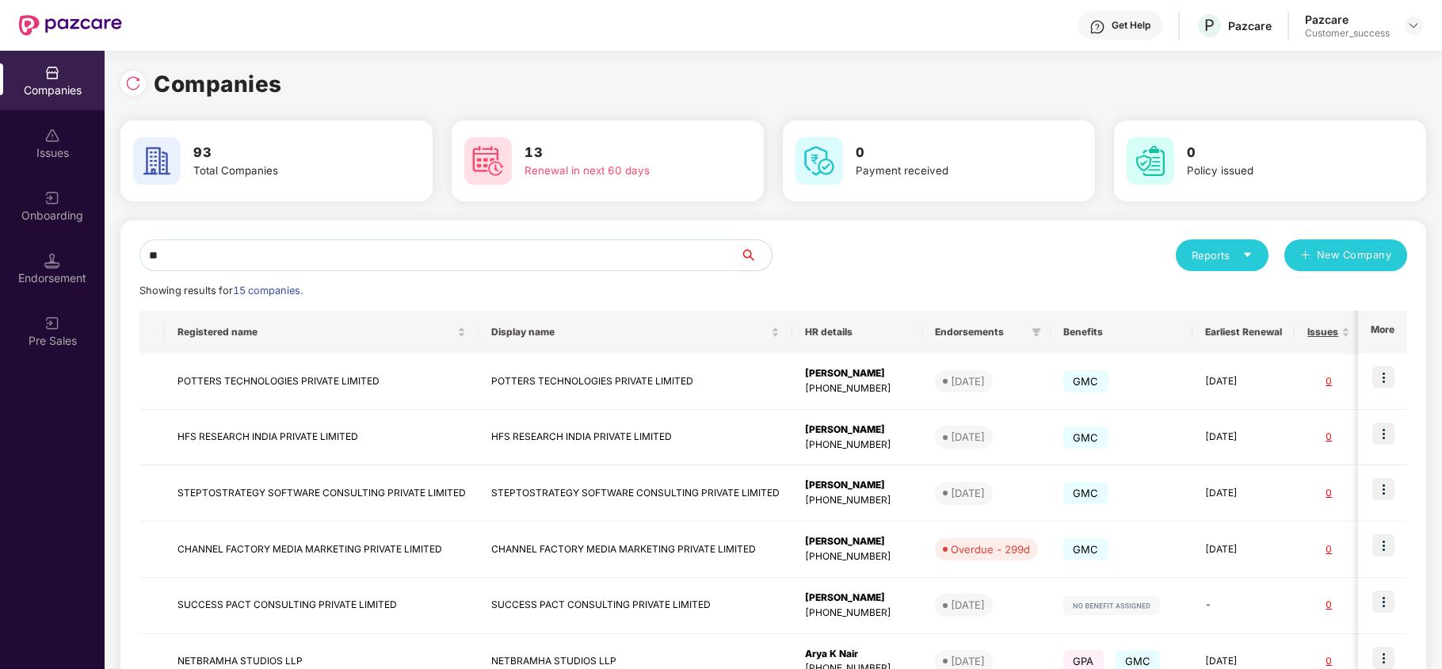
type input "*"
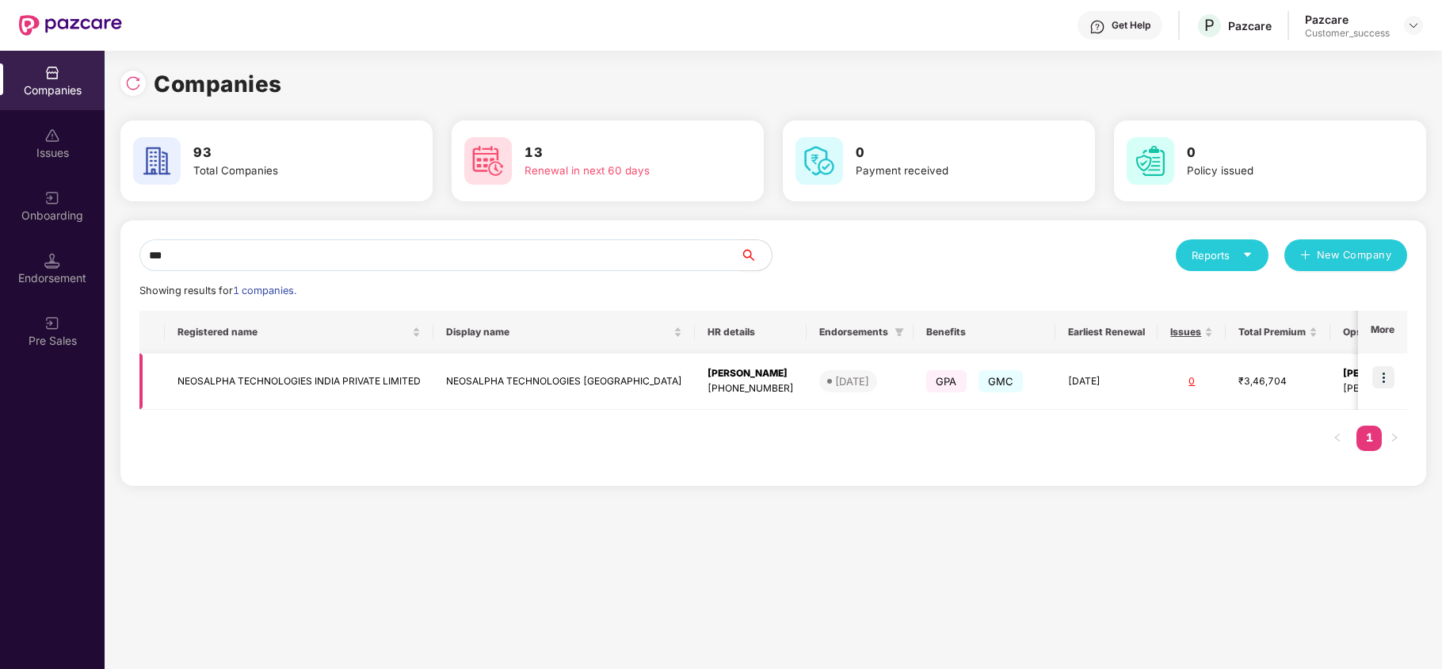
type input "***"
click at [1387, 378] on img at bounding box center [1384, 377] width 22 height 22
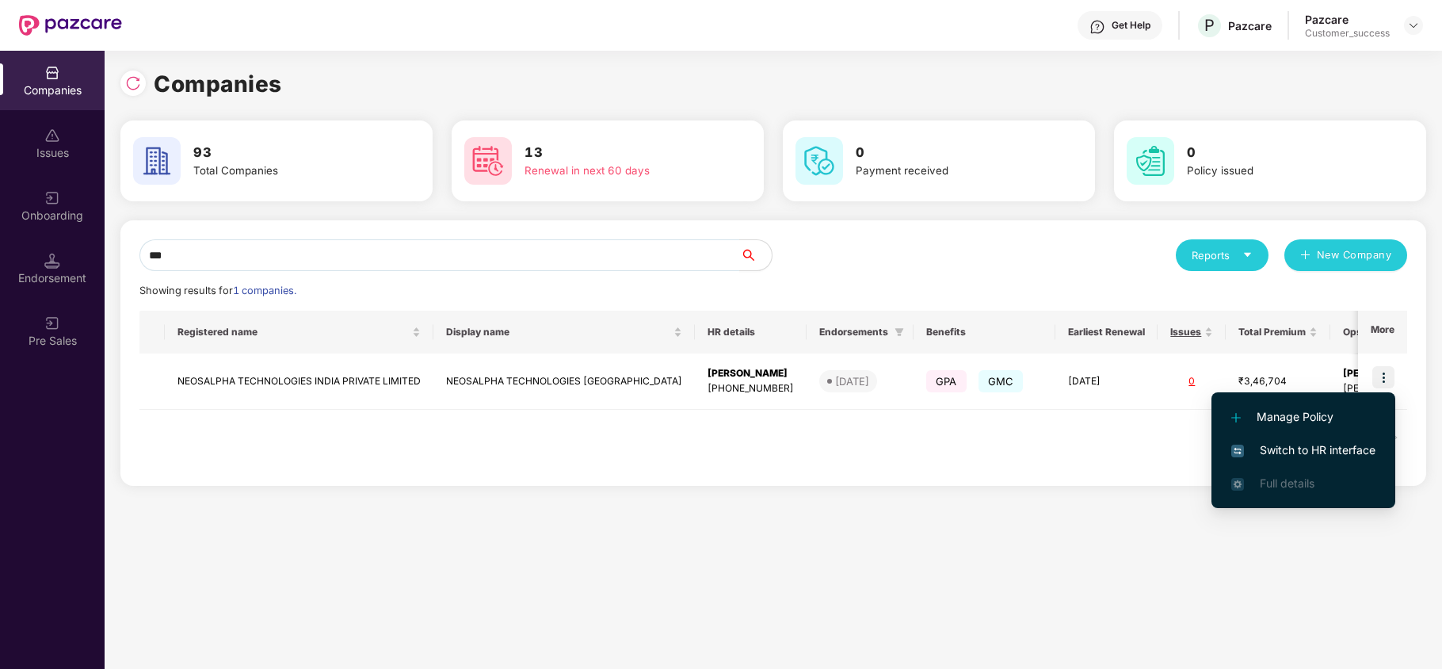
click at [1320, 452] on span "Switch to HR interface" at bounding box center [1303, 449] width 144 height 17
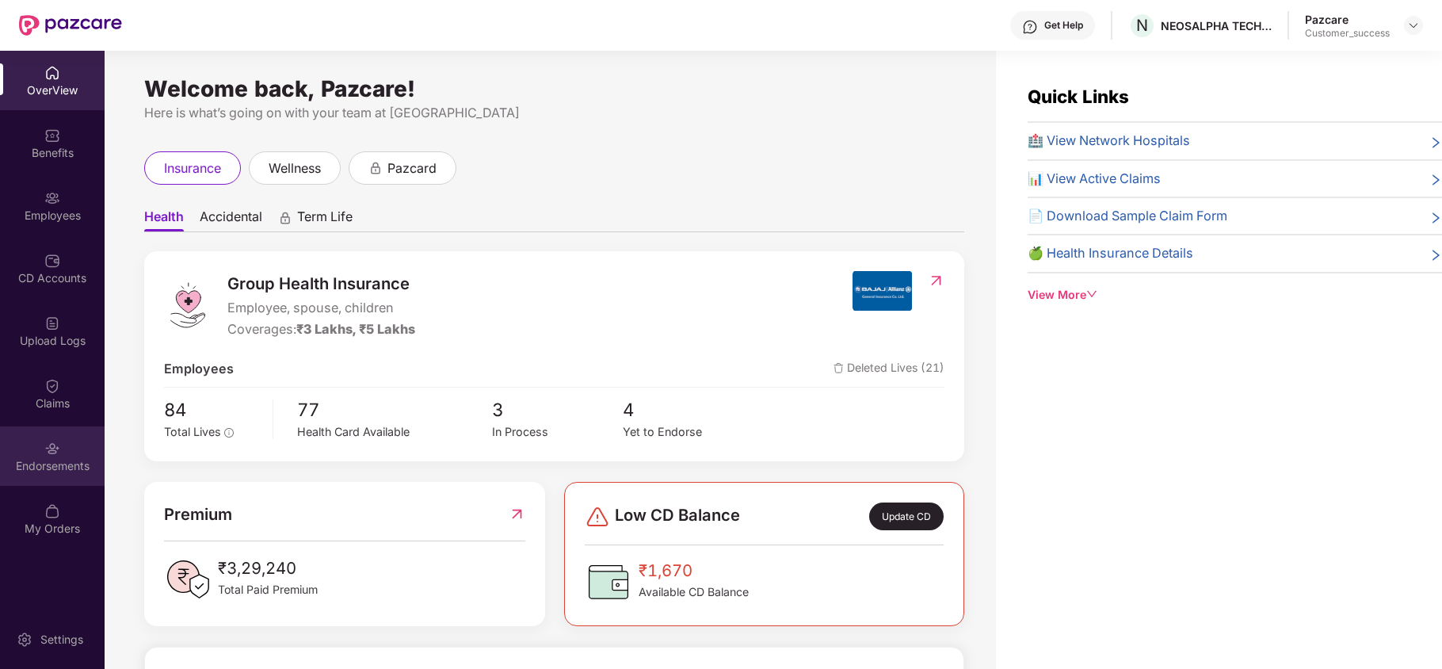
click at [55, 453] on img at bounding box center [52, 449] width 16 height 16
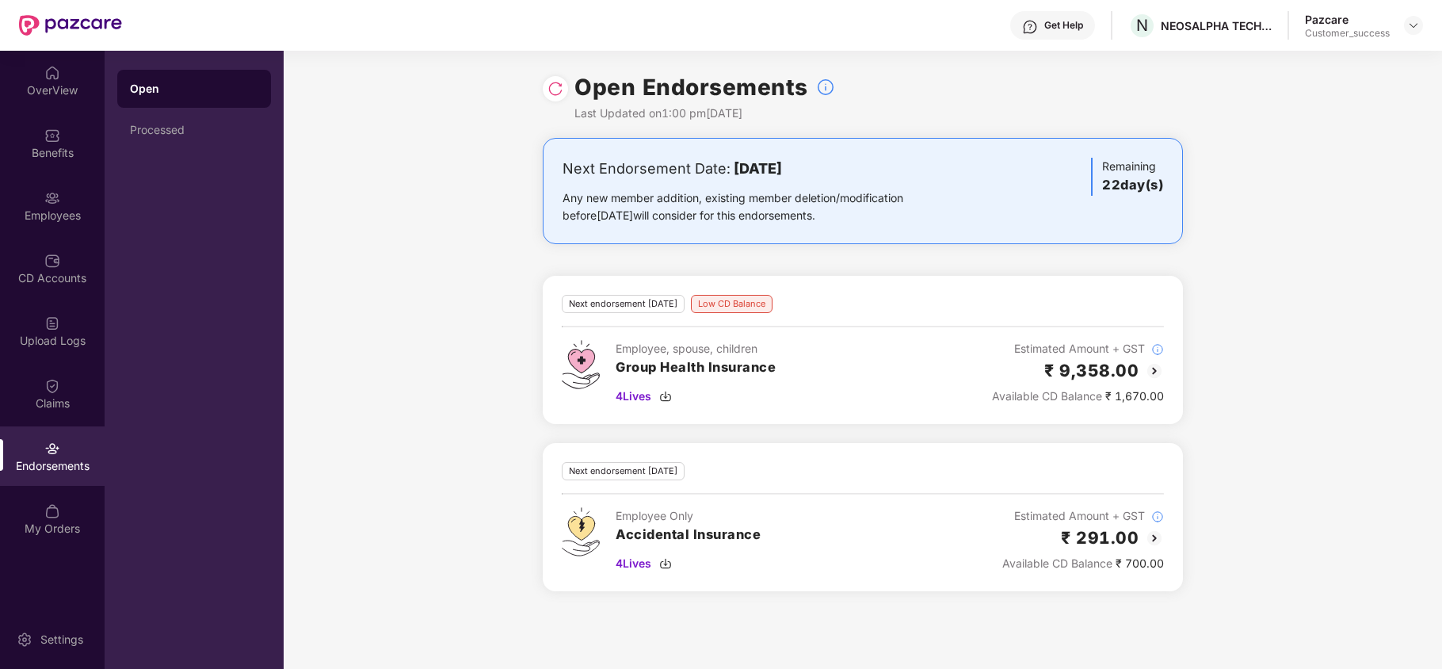
click at [178, 109] on div "Open Processed" at bounding box center [194, 109] width 154 height 79
click at [181, 131] on div "Processed" at bounding box center [194, 130] width 128 height 13
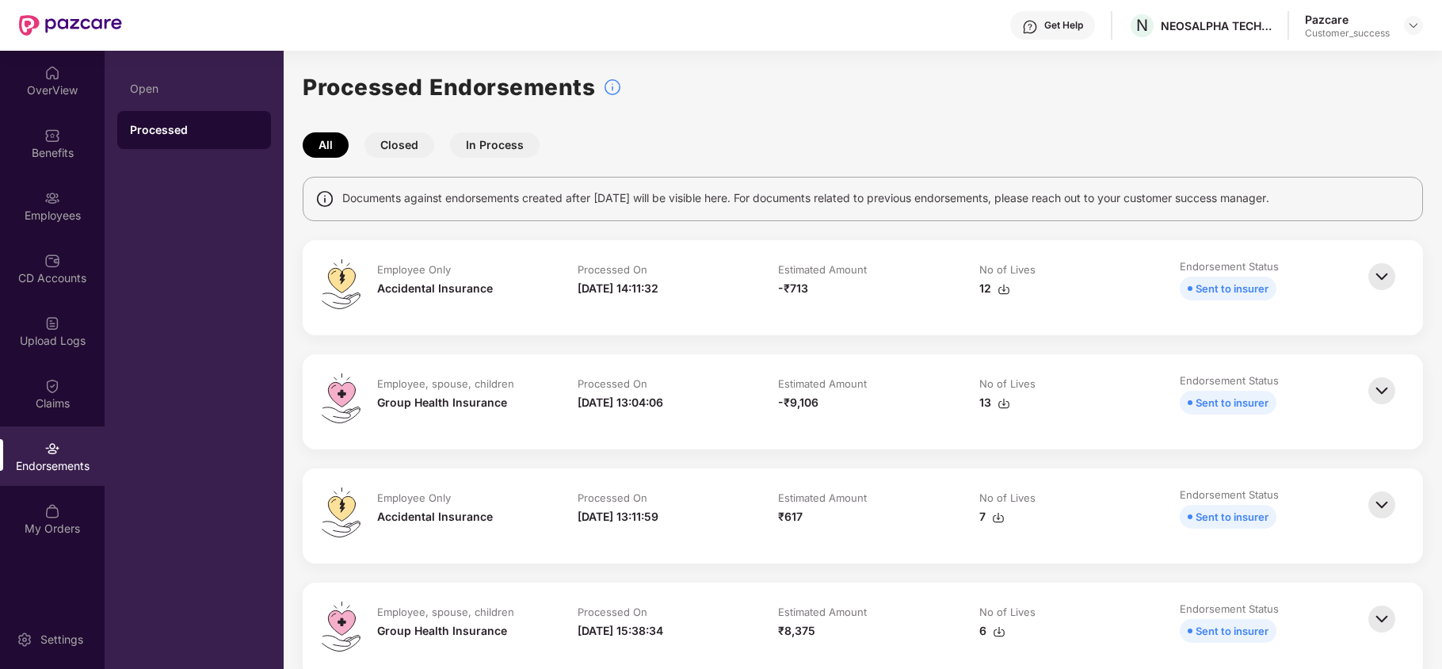
click at [1374, 279] on img at bounding box center [1382, 276] width 35 height 35
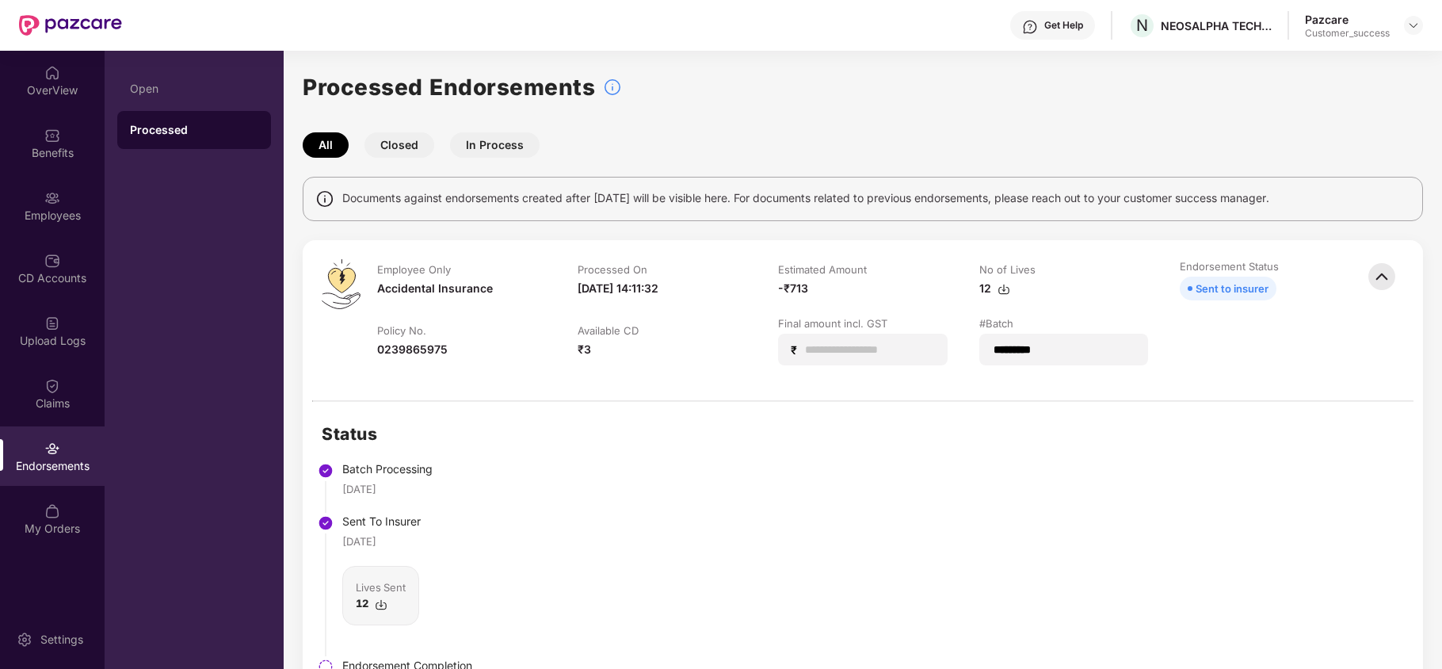
click at [1374, 279] on img at bounding box center [1382, 276] width 35 height 35
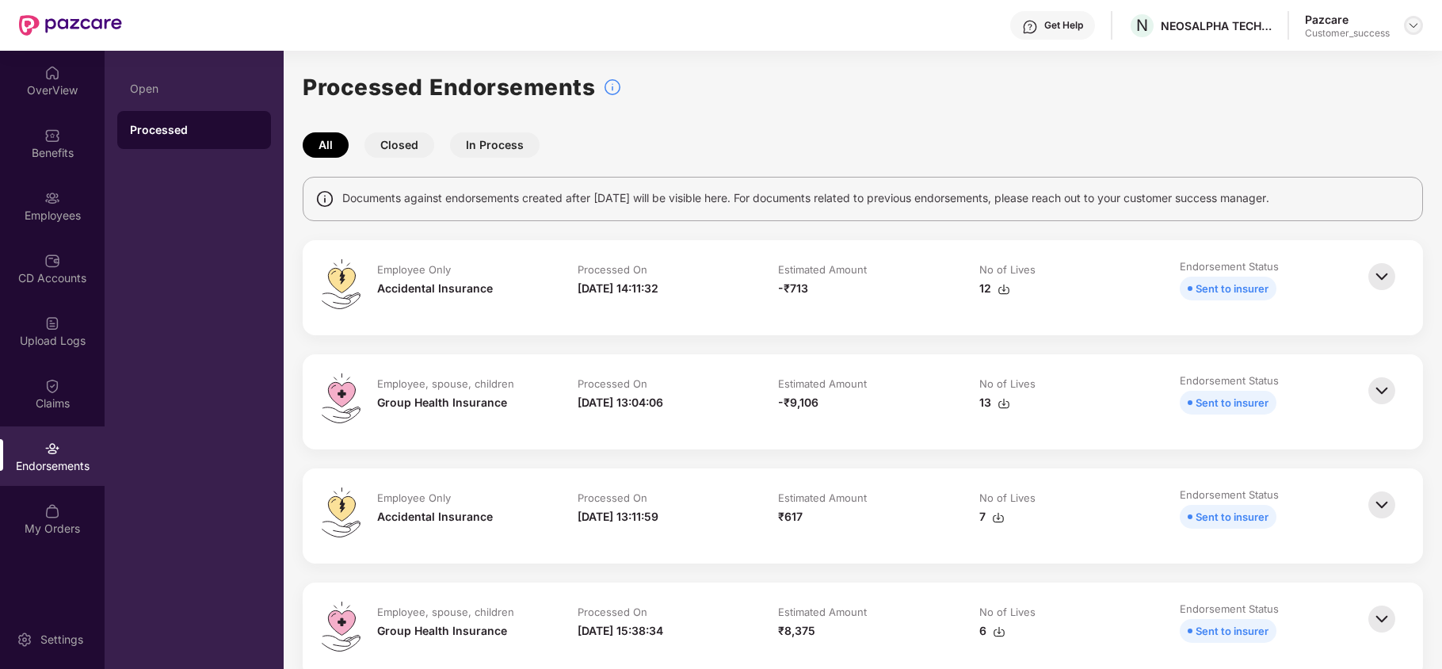
click at [1422, 24] on div at bounding box center [1413, 25] width 19 height 19
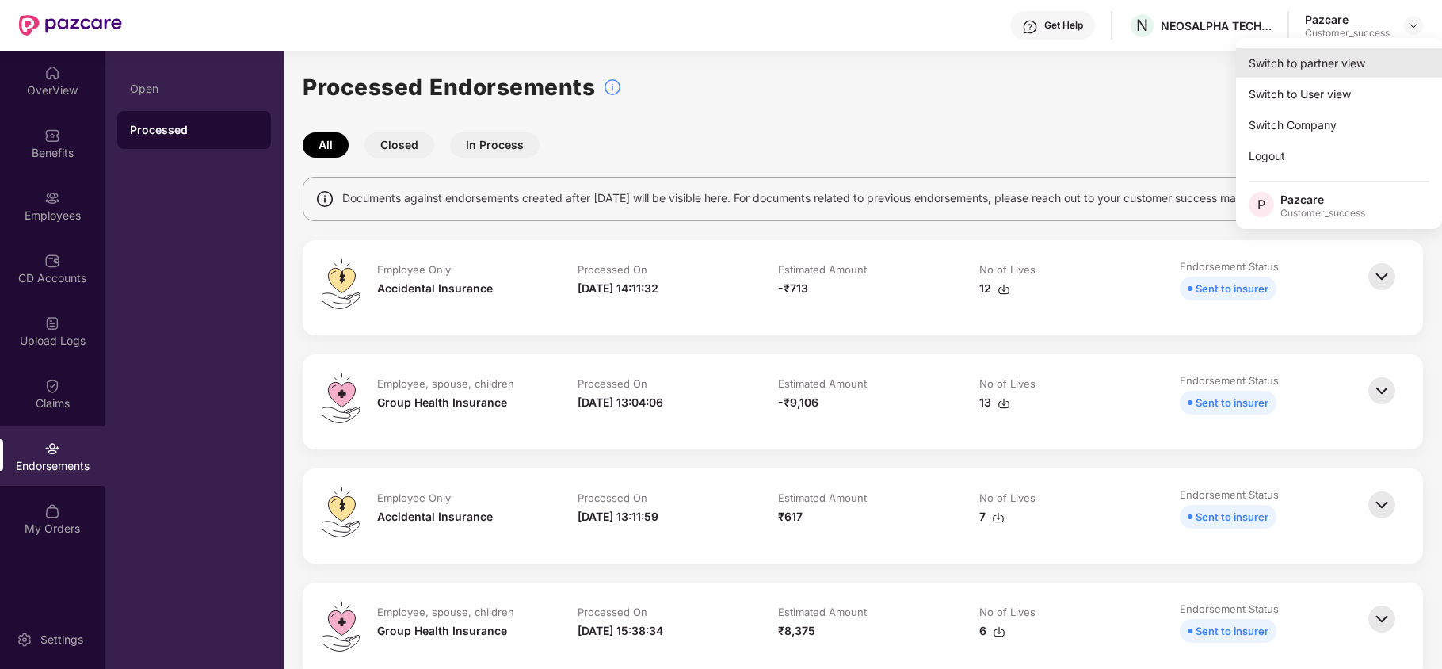
click at [1382, 54] on div "Switch to partner view" at bounding box center [1339, 63] width 206 height 31
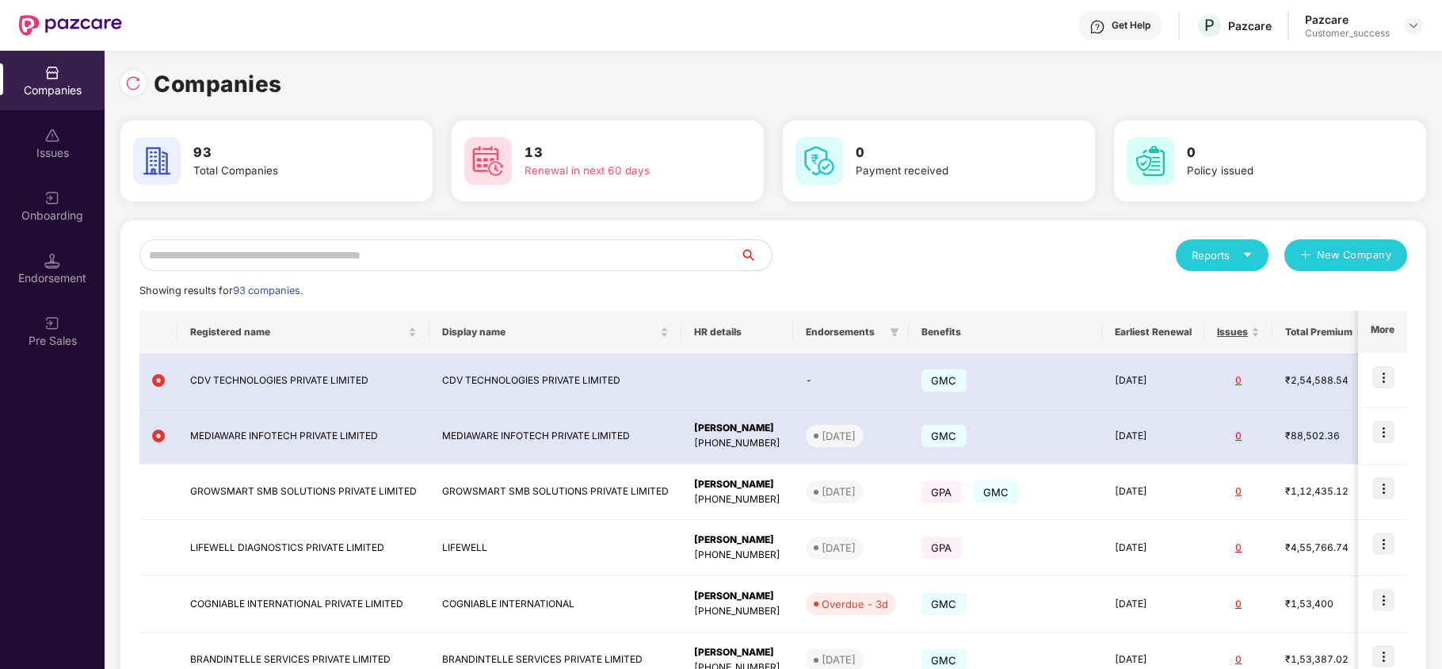
click at [547, 254] on input "text" at bounding box center [439, 255] width 601 height 32
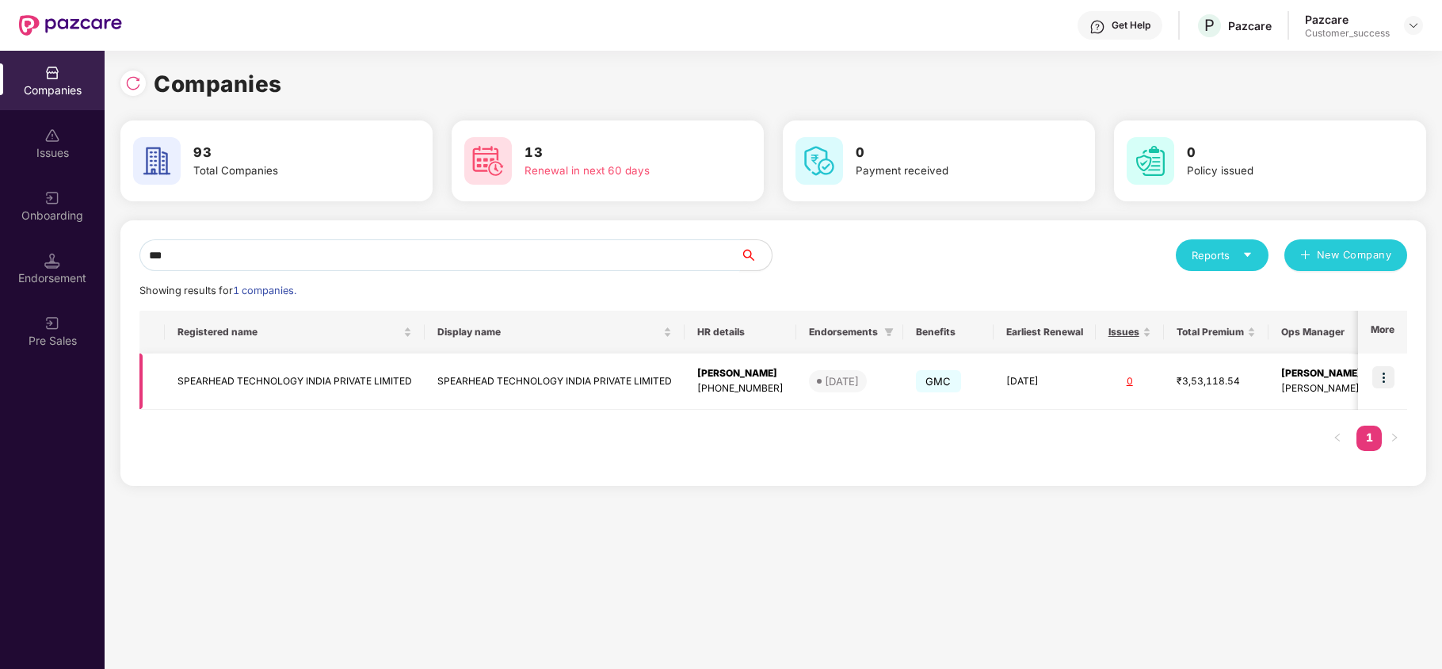
type input "***"
click at [187, 385] on td "SPEARHEAD TECHNOLOGY INDIA PRIVATE LIMITED" at bounding box center [295, 381] width 260 height 56
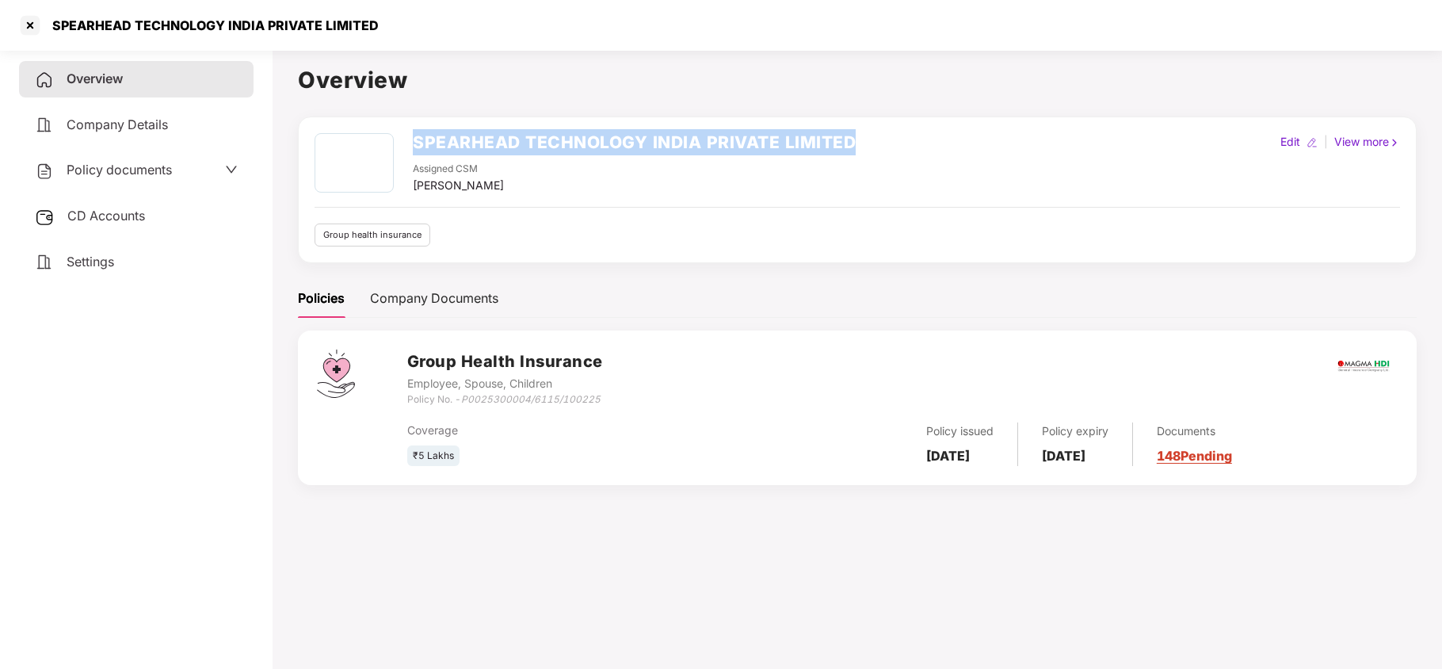
drag, startPoint x: 407, startPoint y: 135, endPoint x: 860, endPoint y: 146, distance: 452.6
click at [860, 146] on div "SPEARHEAD TECHNOLOGY INDIA PRIVATE LIMITED Assigned CSM [PERSON_NAME] Edit | Vi…" at bounding box center [858, 163] width 1086 height 61
copy h2 "SPEARHEAD TECHNOLOGY INDIA PRIVATE LIMITED"
